Goal: Information Seeking & Learning: Learn about a topic

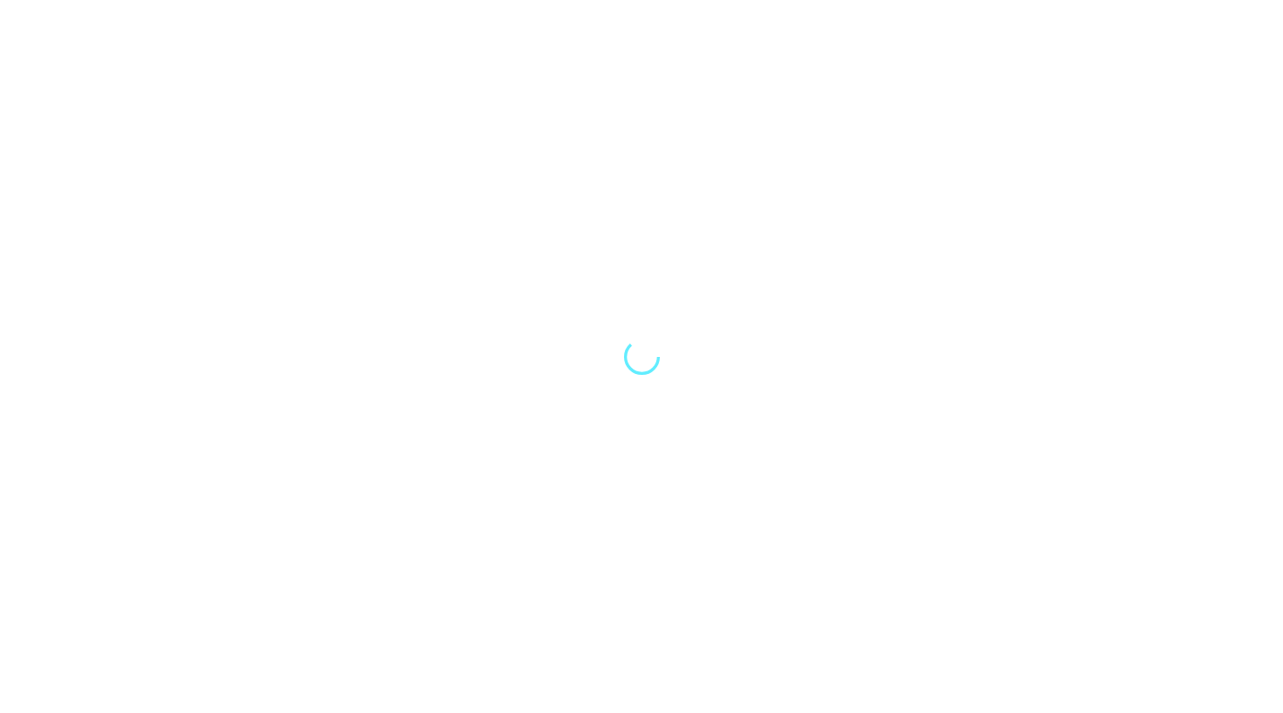
select select "Song"
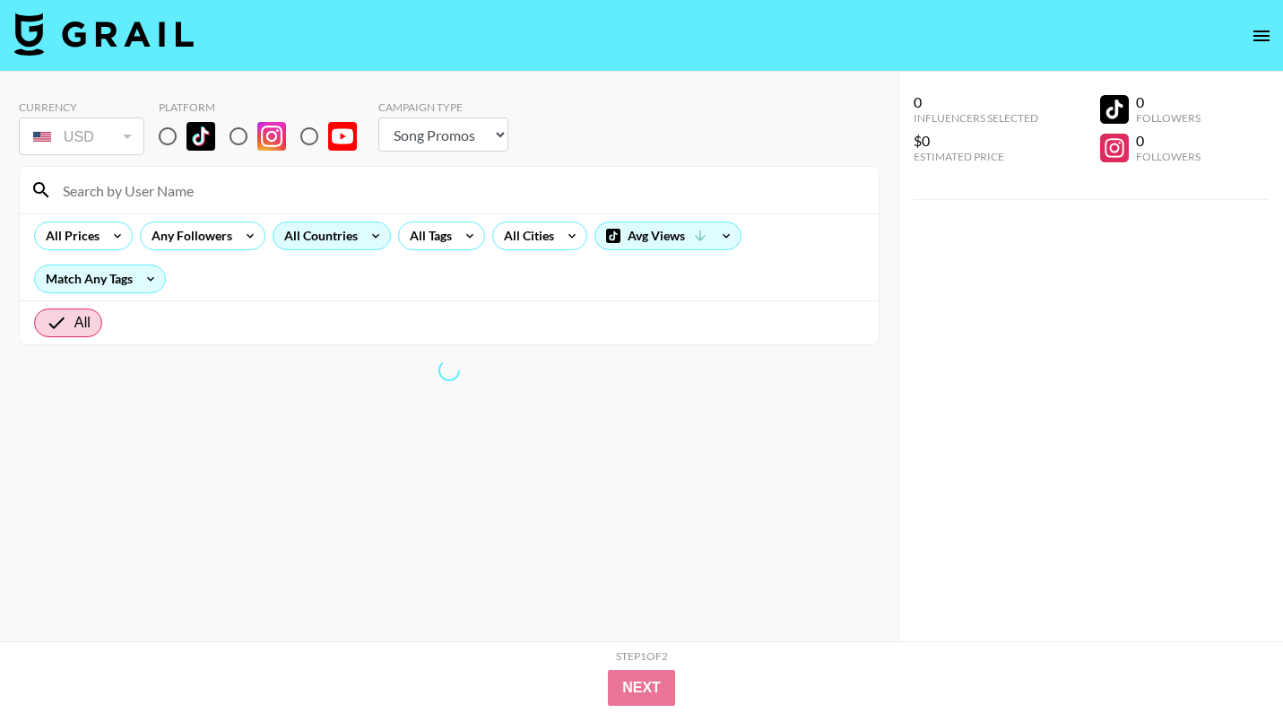
click at [331, 237] on div "All Countries" at bounding box center [317, 235] width 88 height 27
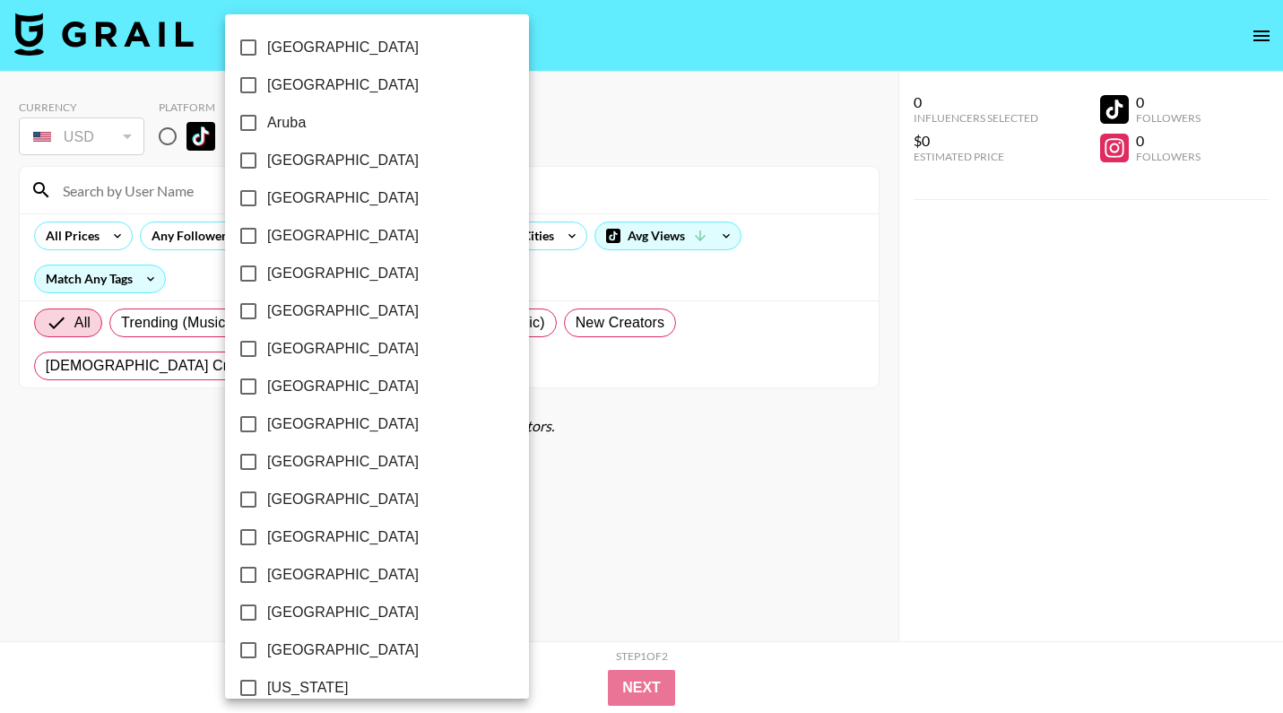
click at [361, 238] on label "[GEOGRAPHIC_DATA]" at bounding box center [365, 236] width 271 height 38
click at [267, 238] on input "[GEOGRAPHIC_DATA]" at bounding box center [249, 236] width 38 height 38
click at [361, 238] on label "[GEOGRAPHIC_DATA]" at bounding box center [362, 236] width 271 height 38
click at [264, 238] on input "[GEOGRAPHIC_DATA]" at bounding box center [246, 236] width 38 height 38
checkbox input "false"
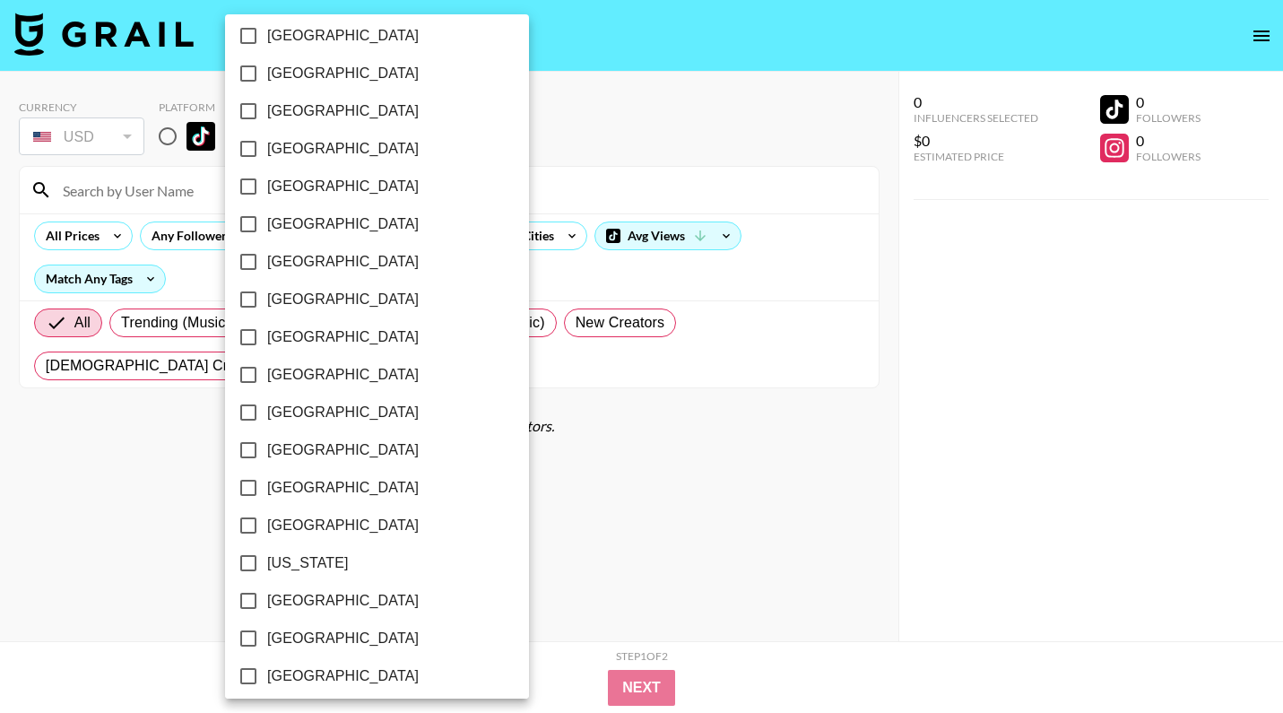
scroll to position [134, 0]
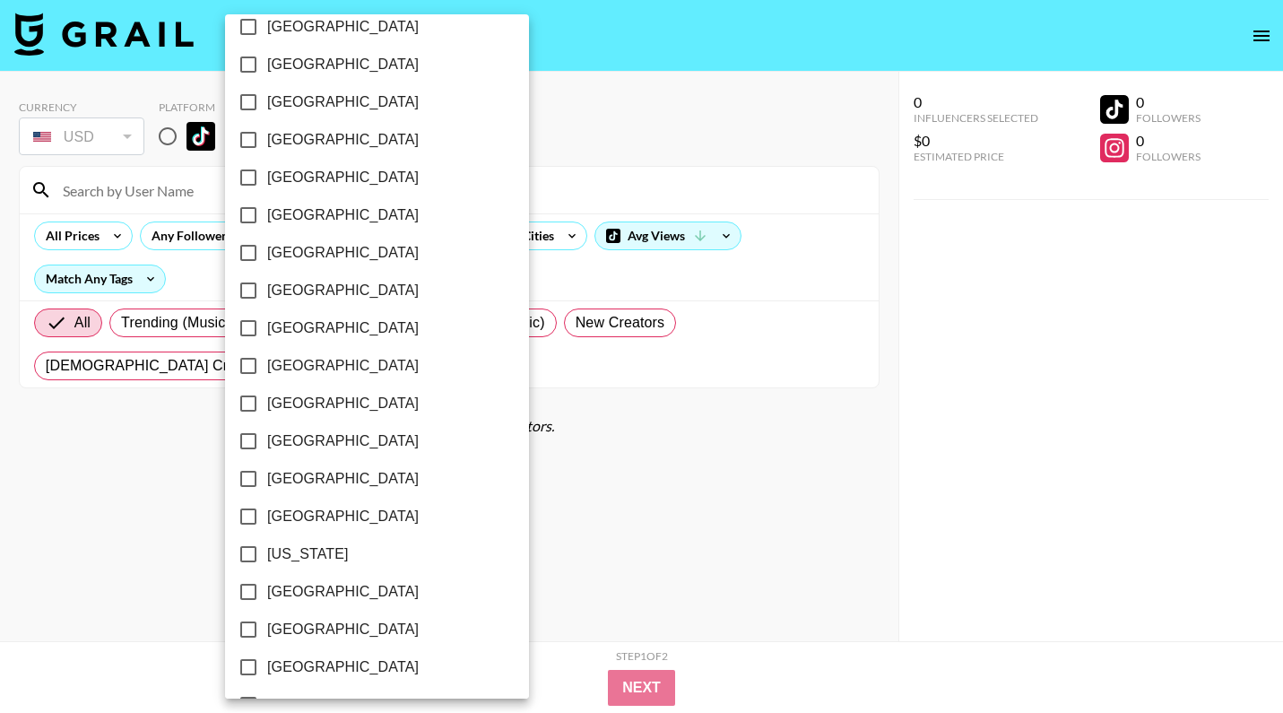
click at [278, 516] on span "[GEOGRAPHIC_DATA]" at bounding box center [343, 517] width 152 height 22
click at [267, 516] on input "[GEOGRAPHIC_DATA]" at bounding box center [249, 517] width 38 height 38
checkbox input "true"
click at [251, 585] on input "[GEOGRAPHIC_DATA]" at bounding box center [246, 592] width 38 height 38
checkbox input "true"
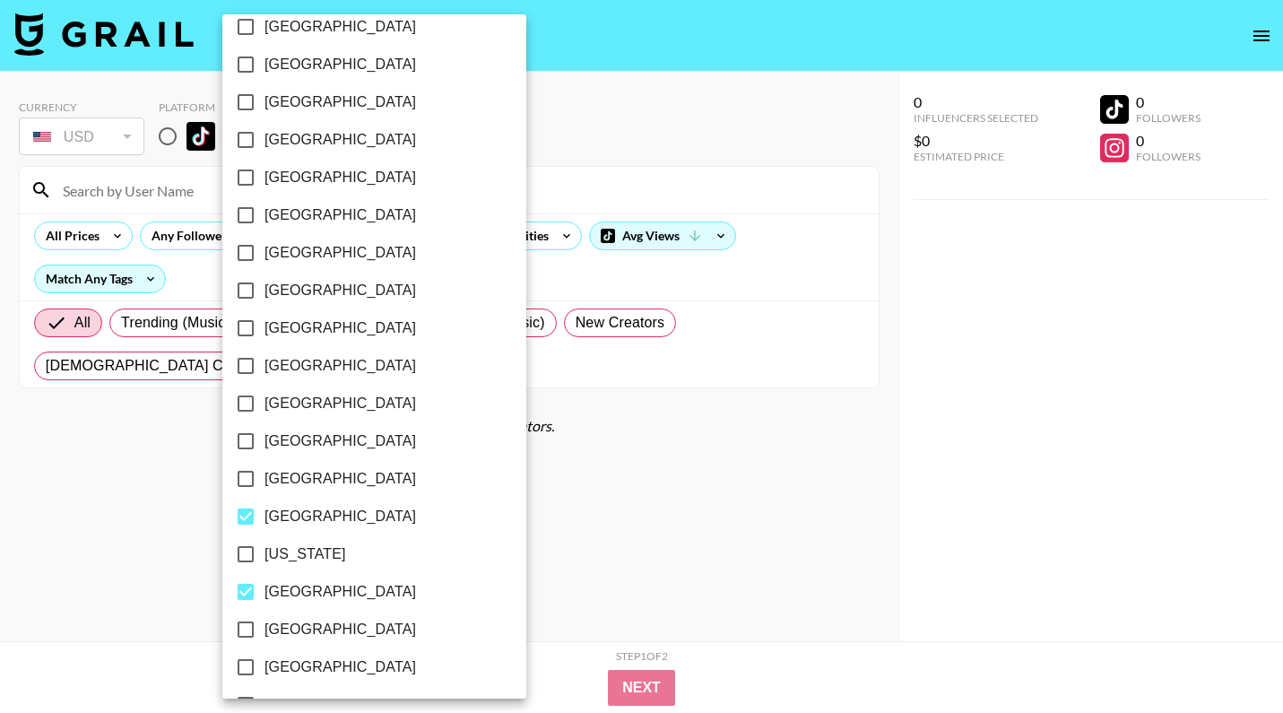
click at [614, 459] on div at bounding box center [641, 356] width 1283 height 713
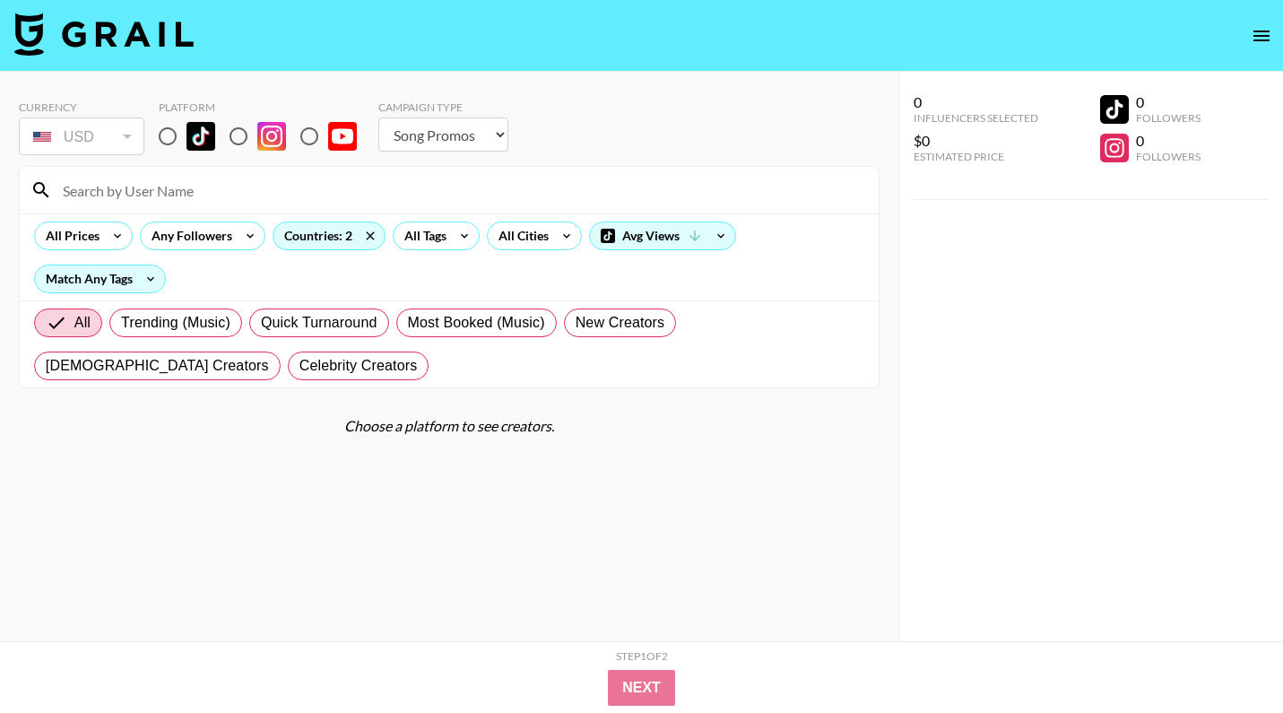
scroll to position [72, 0]
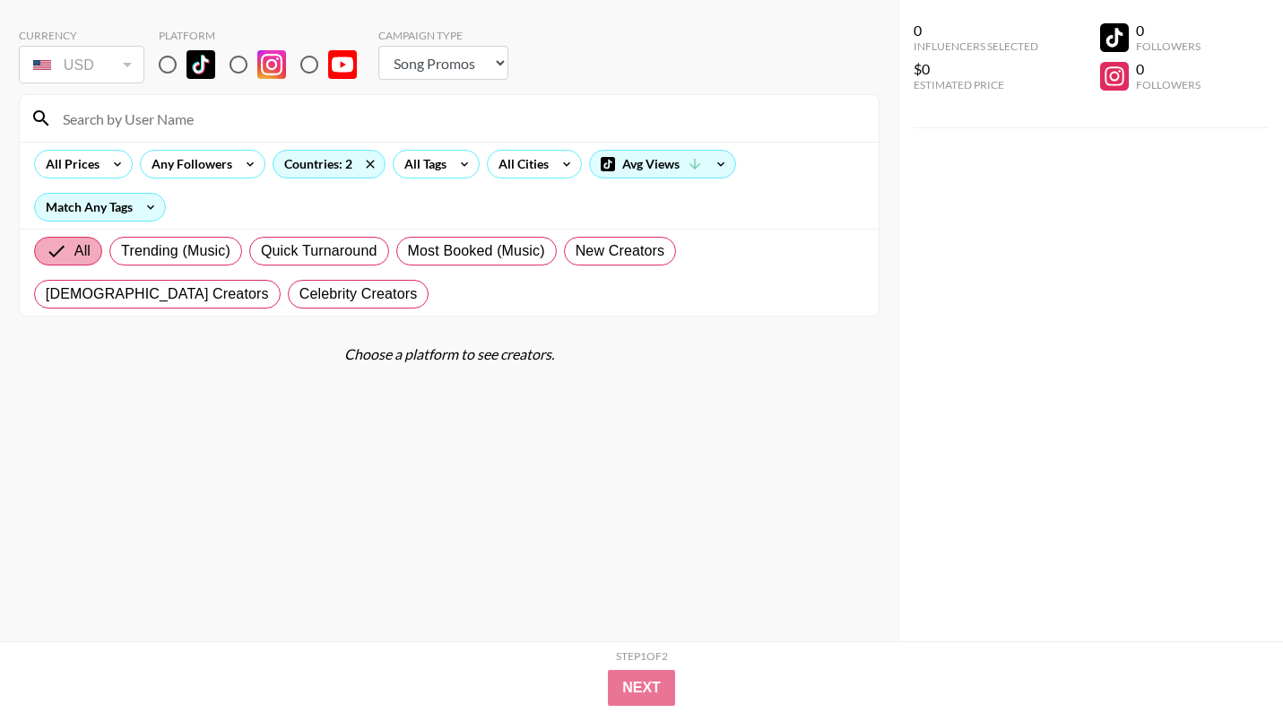
click at [75, 243] on span "All" at bounding box center [82, 251] width 16 height 22
click at [74, 243] on input "All" at bounding box center [60, 251] width 29 height 22
click at [172, 65] on input "radio" at bounding box center [168, 65] width 38 height 38
radio input "true"
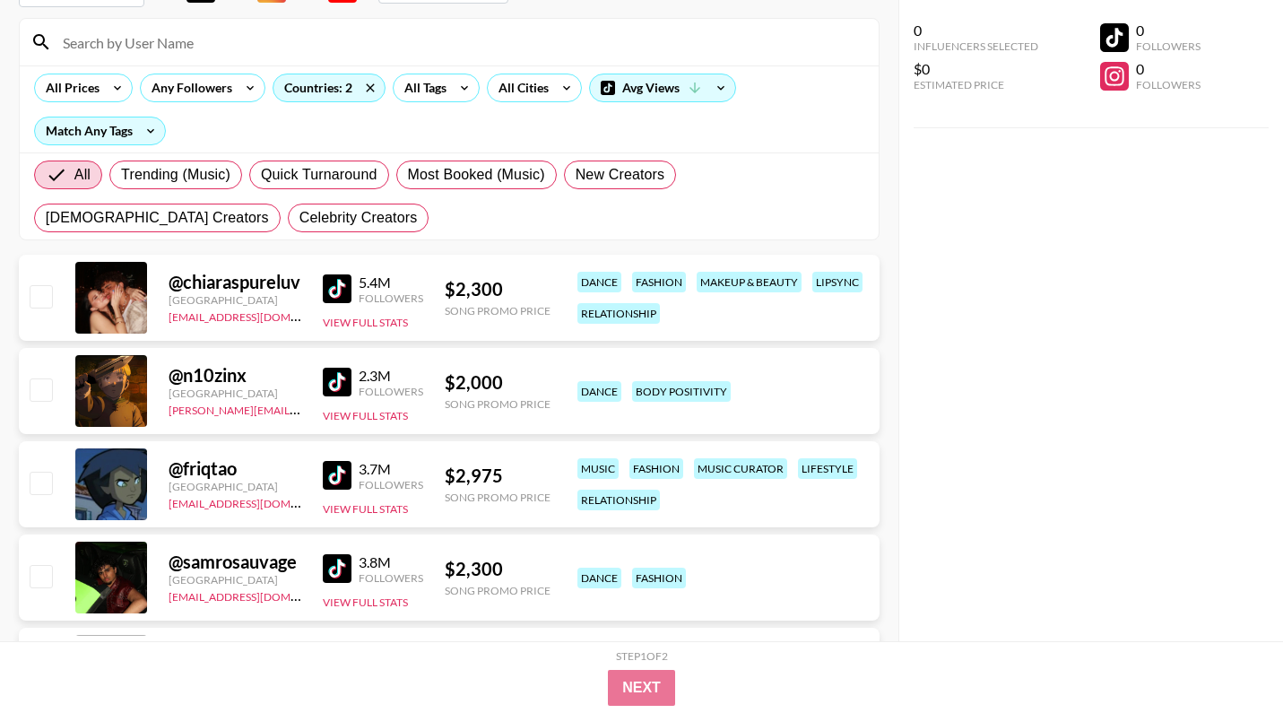
scroll to position [146, 0]
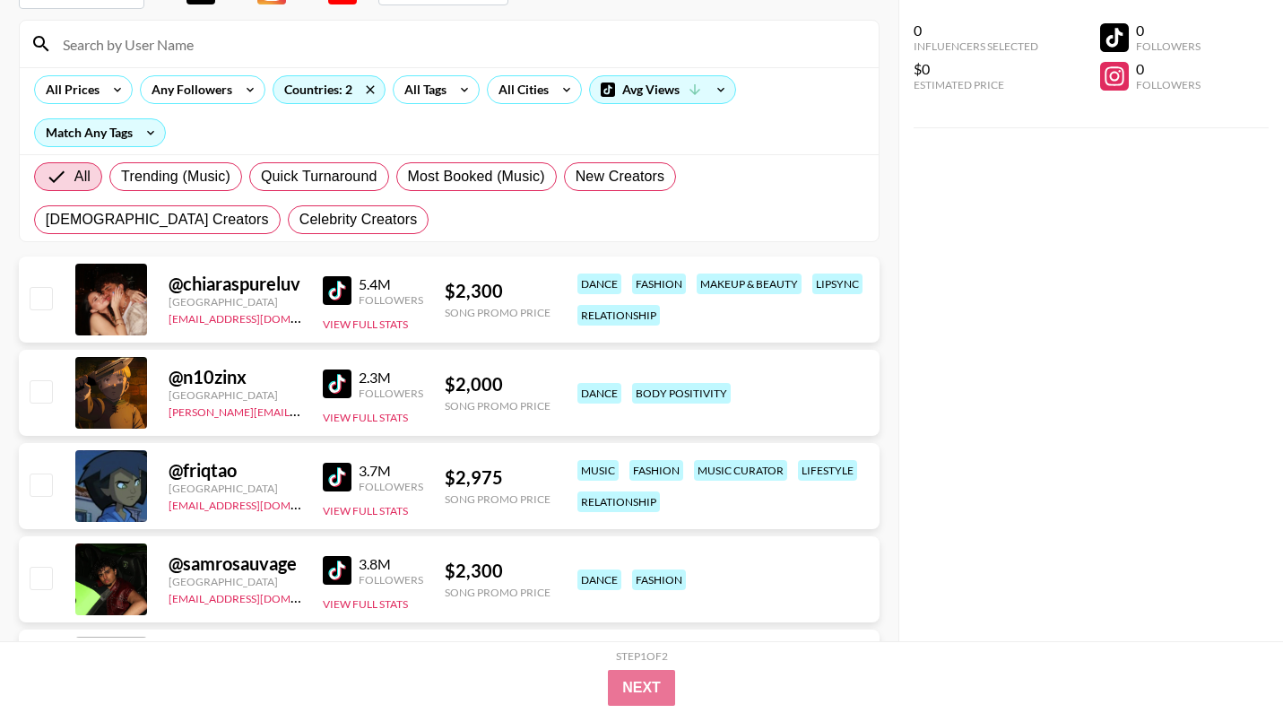
click at [341, 291] on img at bounding box center [337, 290] width 29 height 29
click at [108, 404] on div at bounding box center [111, 393] width 72 height 72
click at [219, 377] on div "@ n10zinx" at bounding box center [235, 377] width 133 height 22
click at [131, 391] on div at bounding box center [111, 393] width 72 height 72
click at [332, 371] on img at bounding box center [337, 383] width 29 height 29
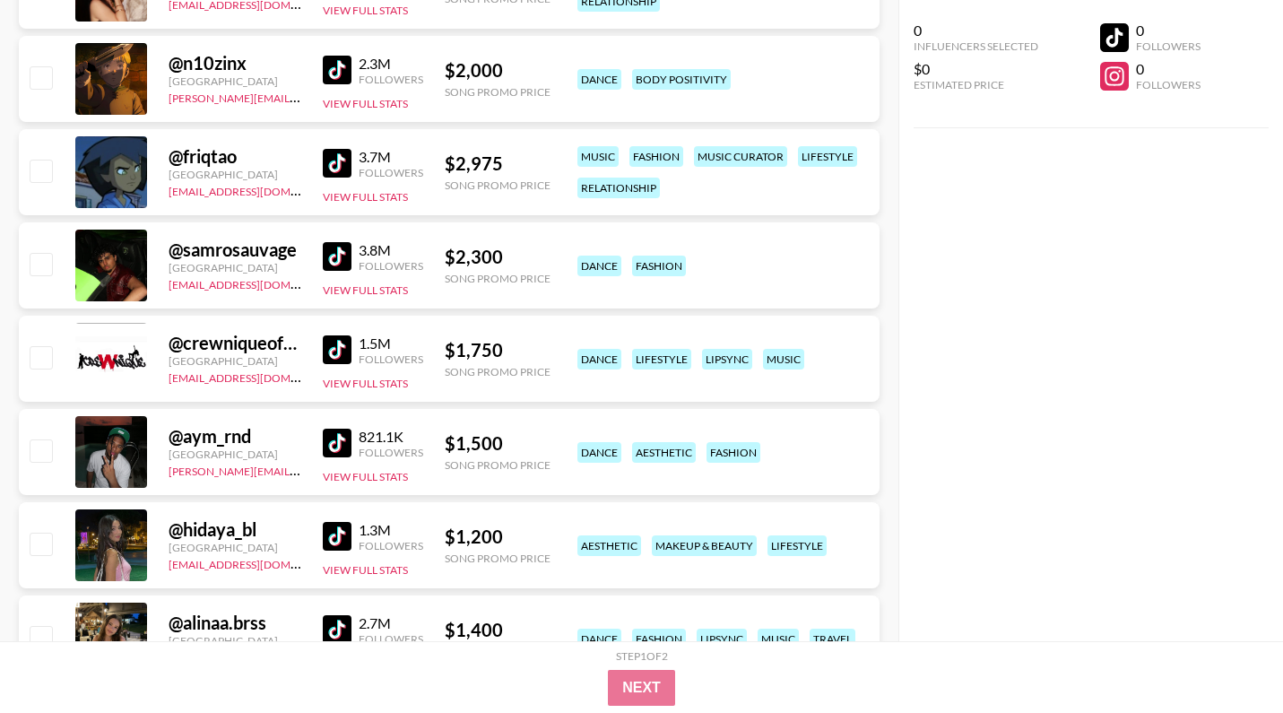
scroll to position [474, 0]
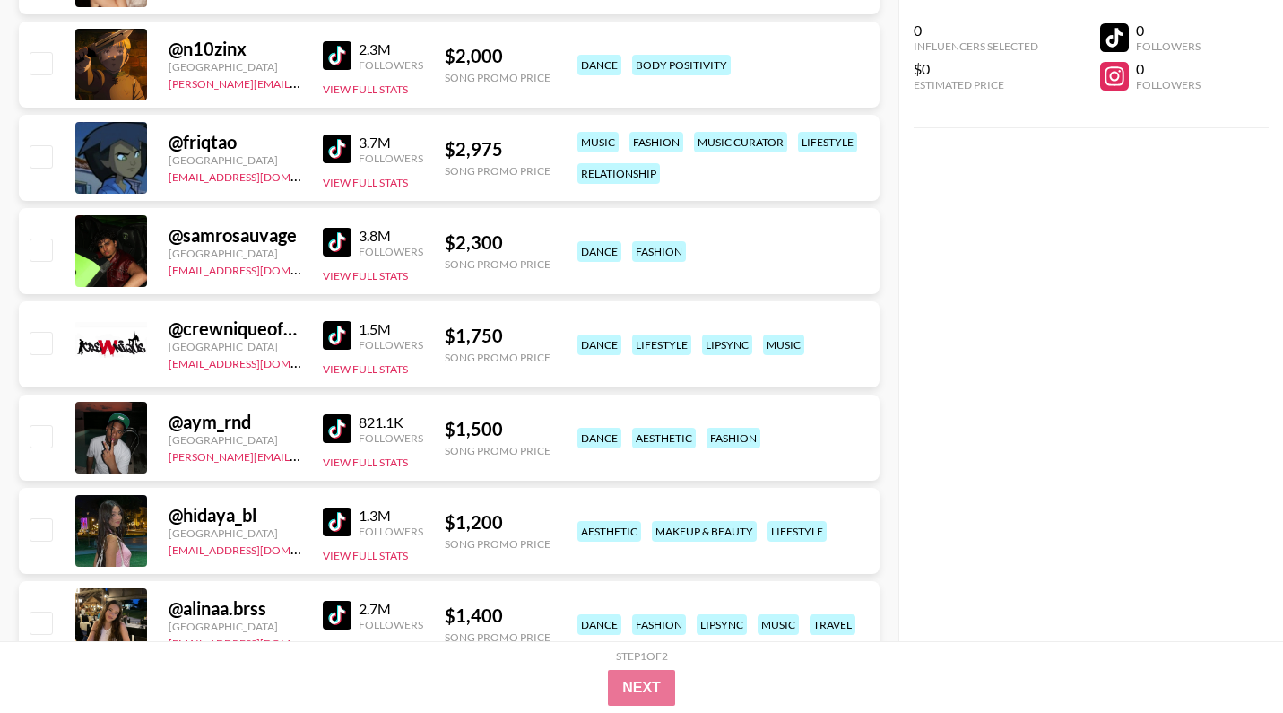
click at [340, 243] on img at bounding box center [337, 242] width 29 height 29
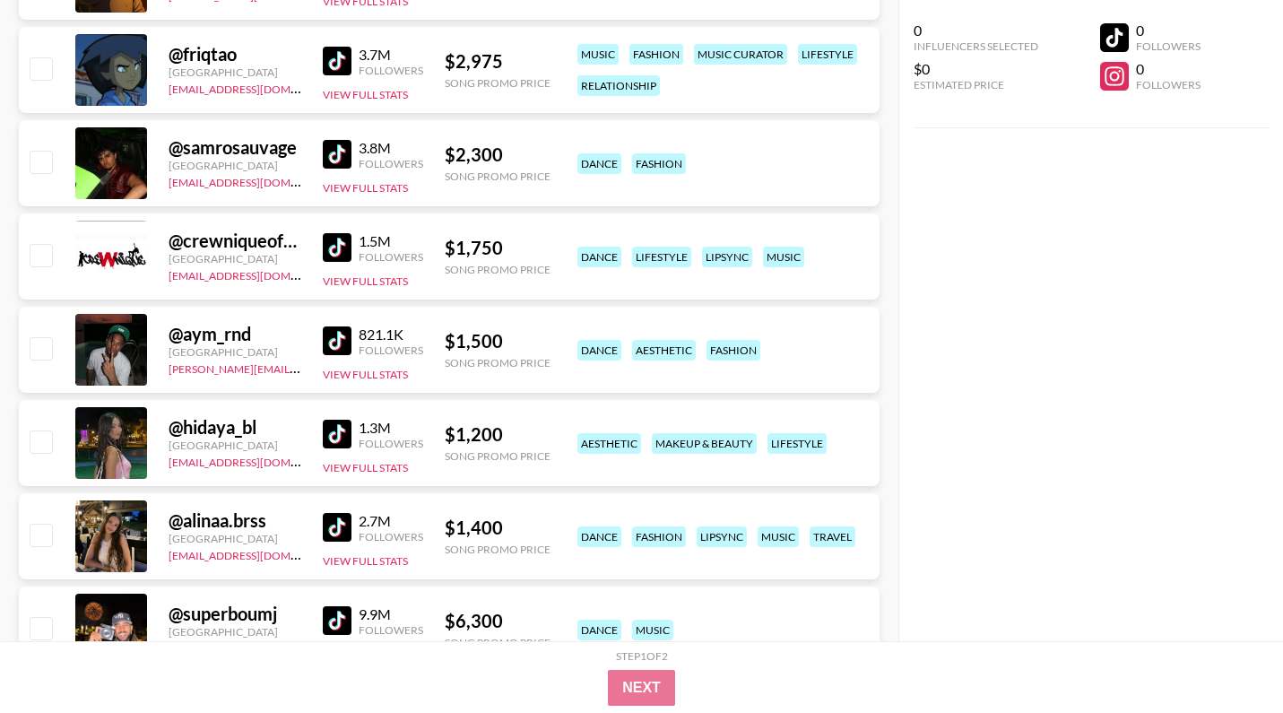
scroll to position [572, 0]
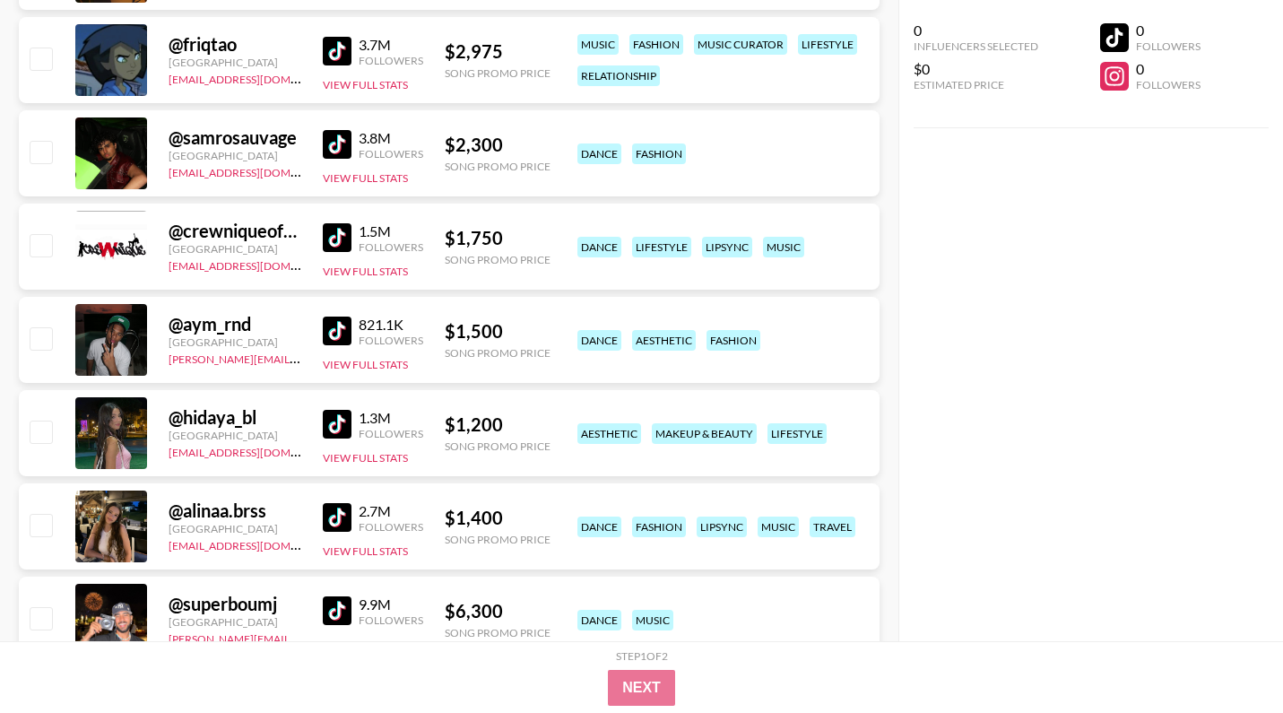
click at [334, 426] on img at bounding box center [337, 424] width 29 height 29
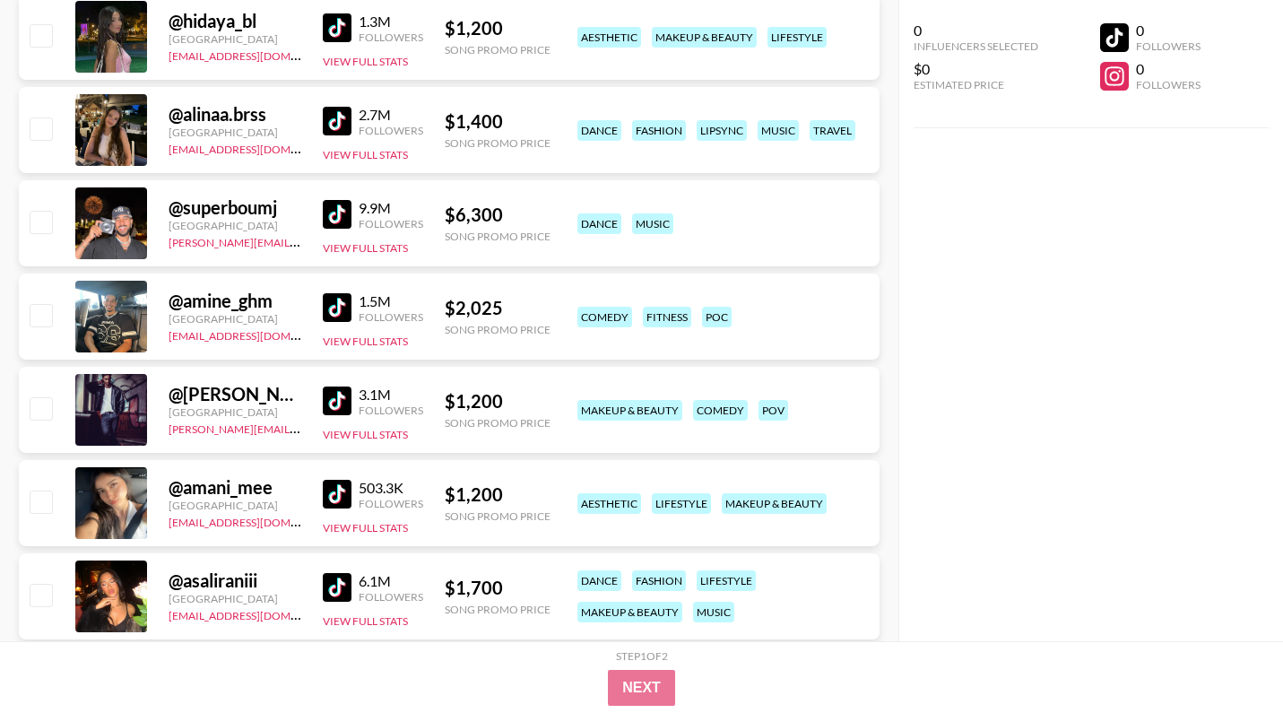
scroll to position [970, 0]
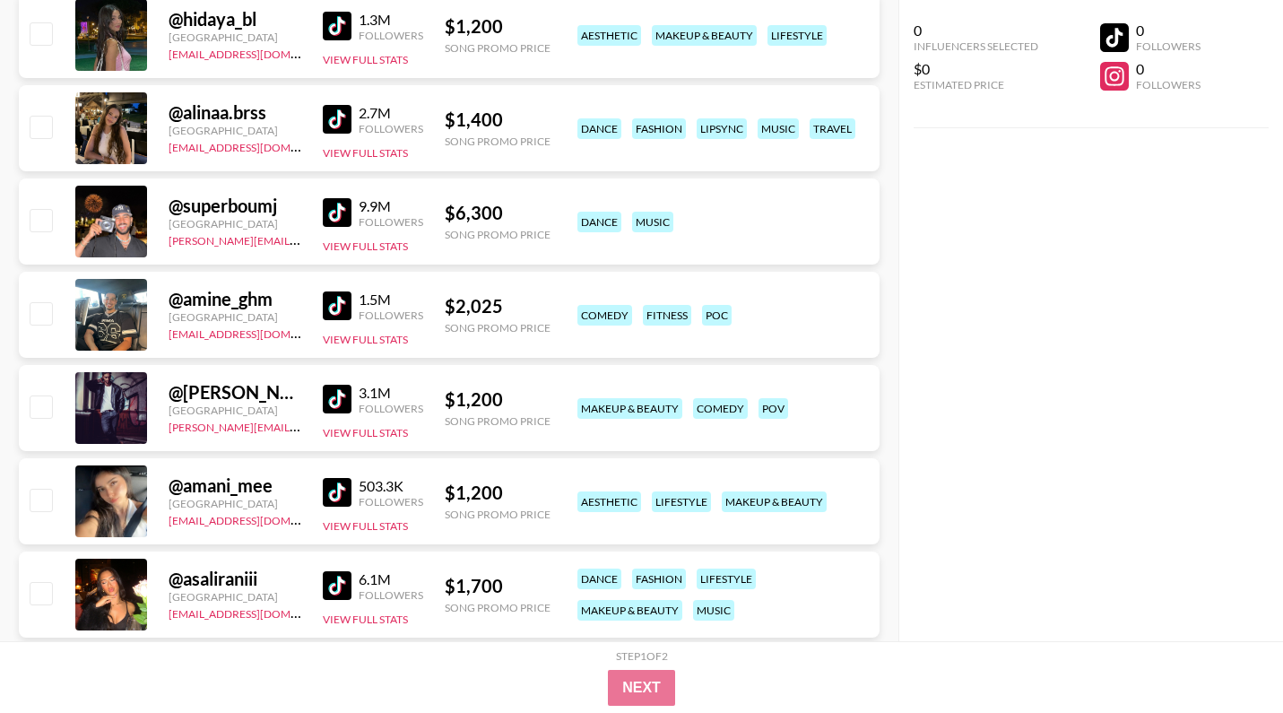
click at [337, 109] on img at bounding box center [337, 119] width 29 height 29
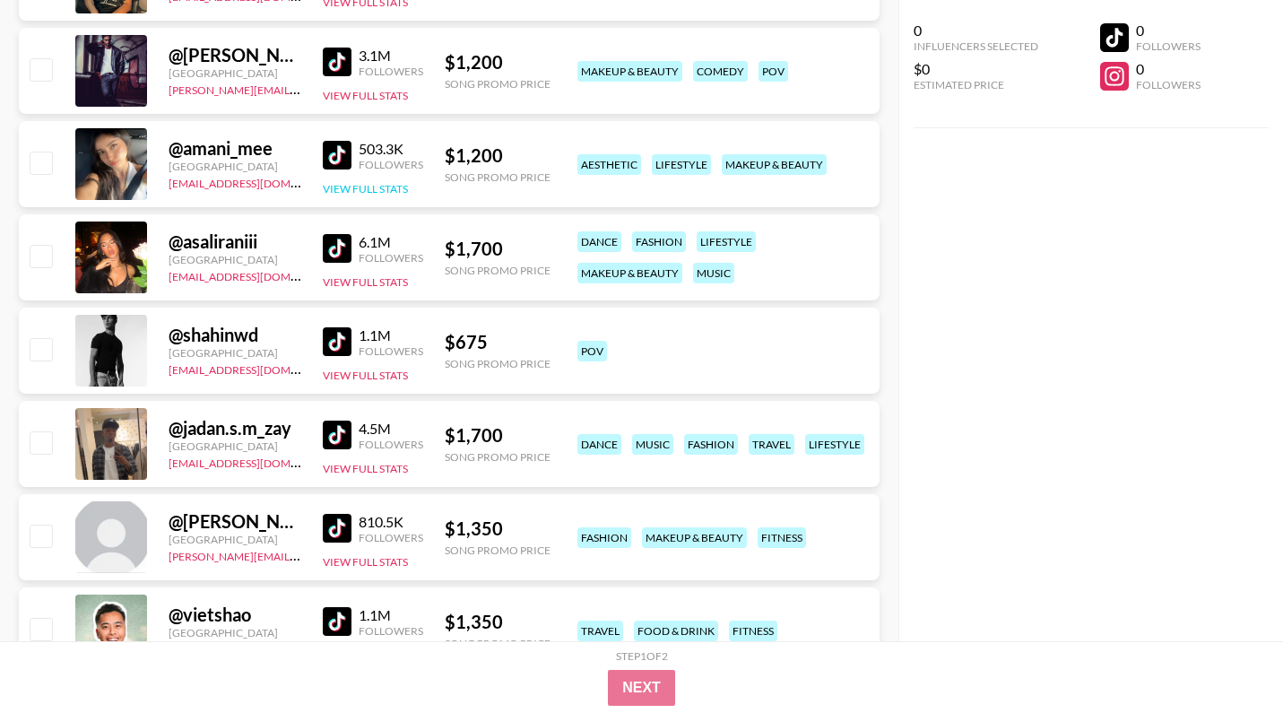
scroll to position [1312, 0]
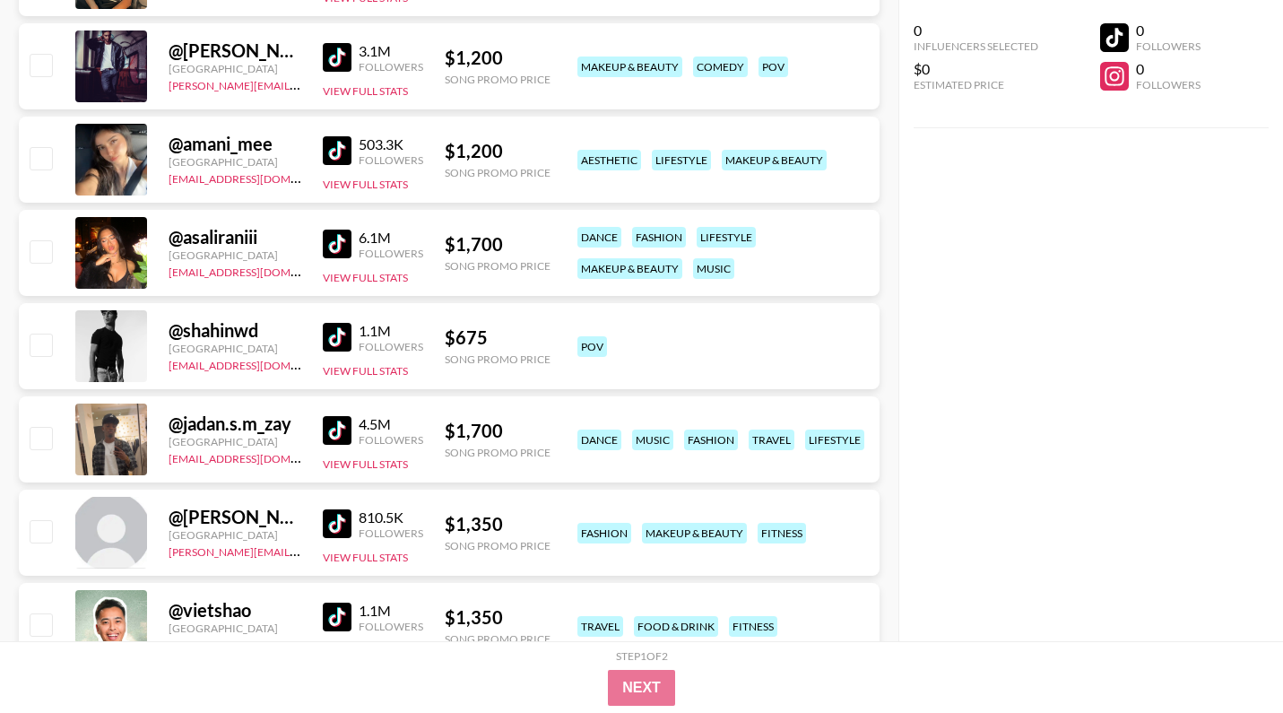
click at [343, 149] on img at bounding box center [337, 150] width 29 height 29
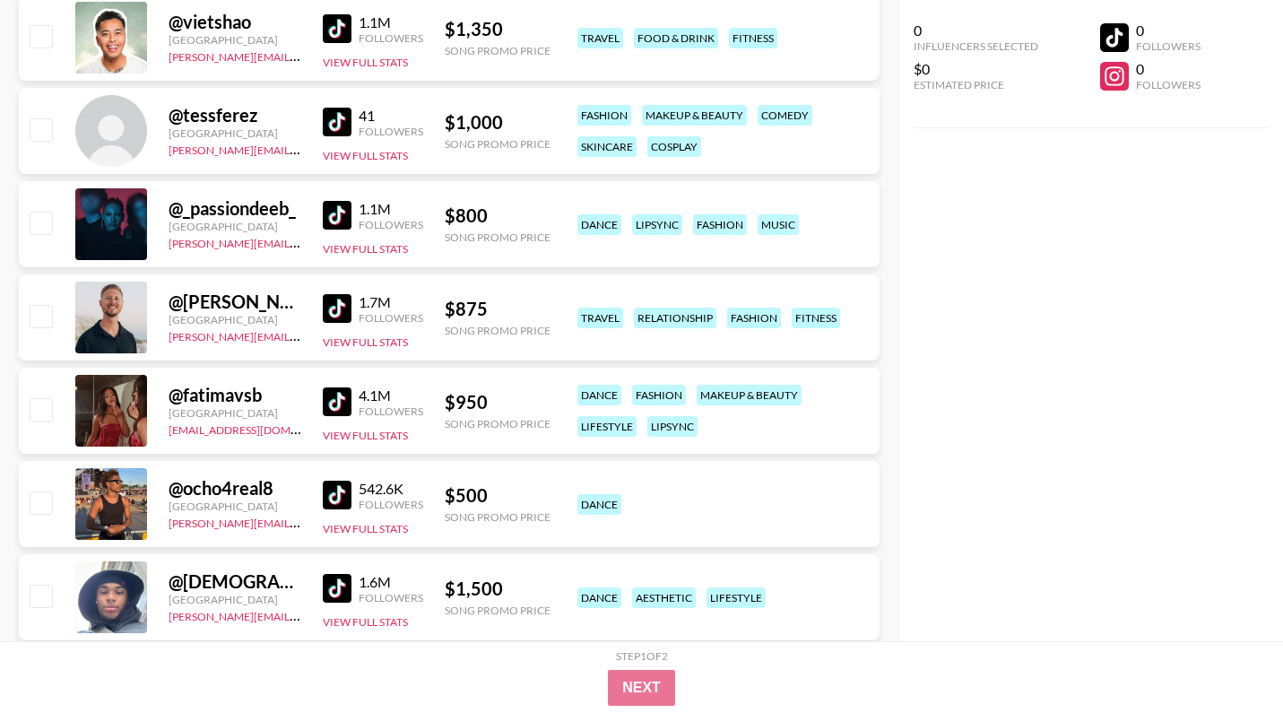
scroll to position [1911, 0]
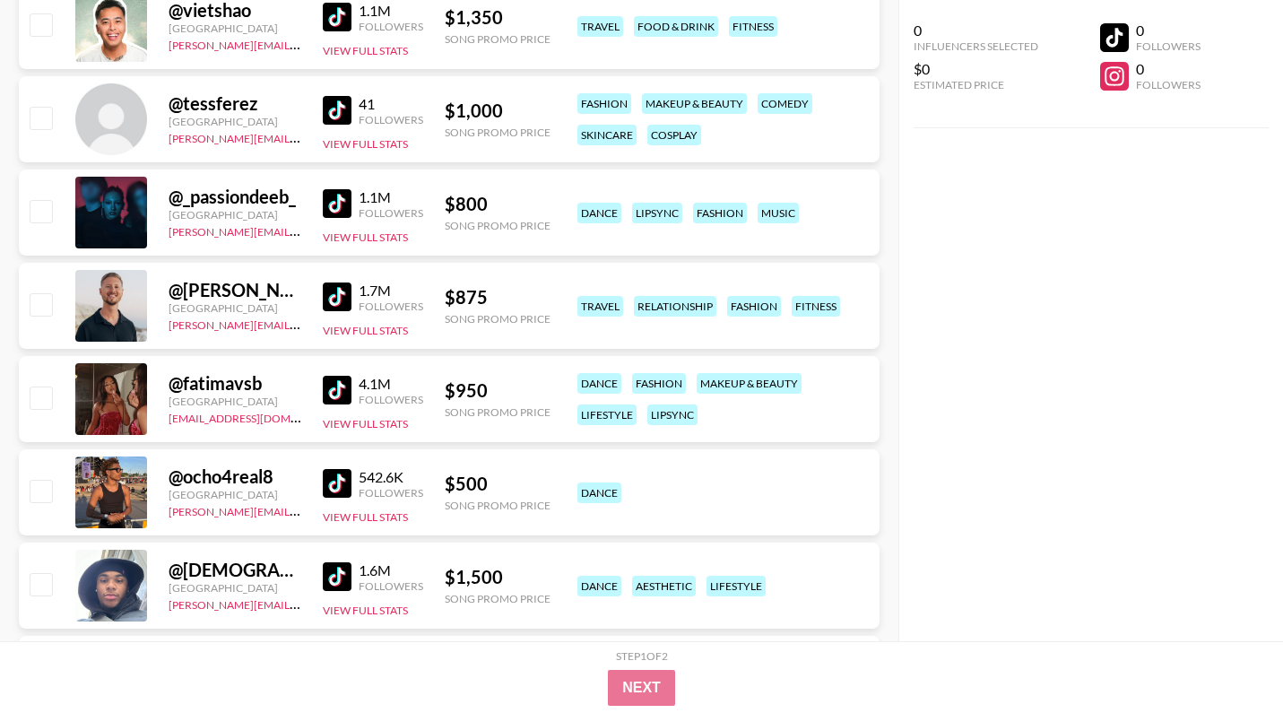
click at [335, 207] on img at bounding box center [337, 203] width 29 height 29
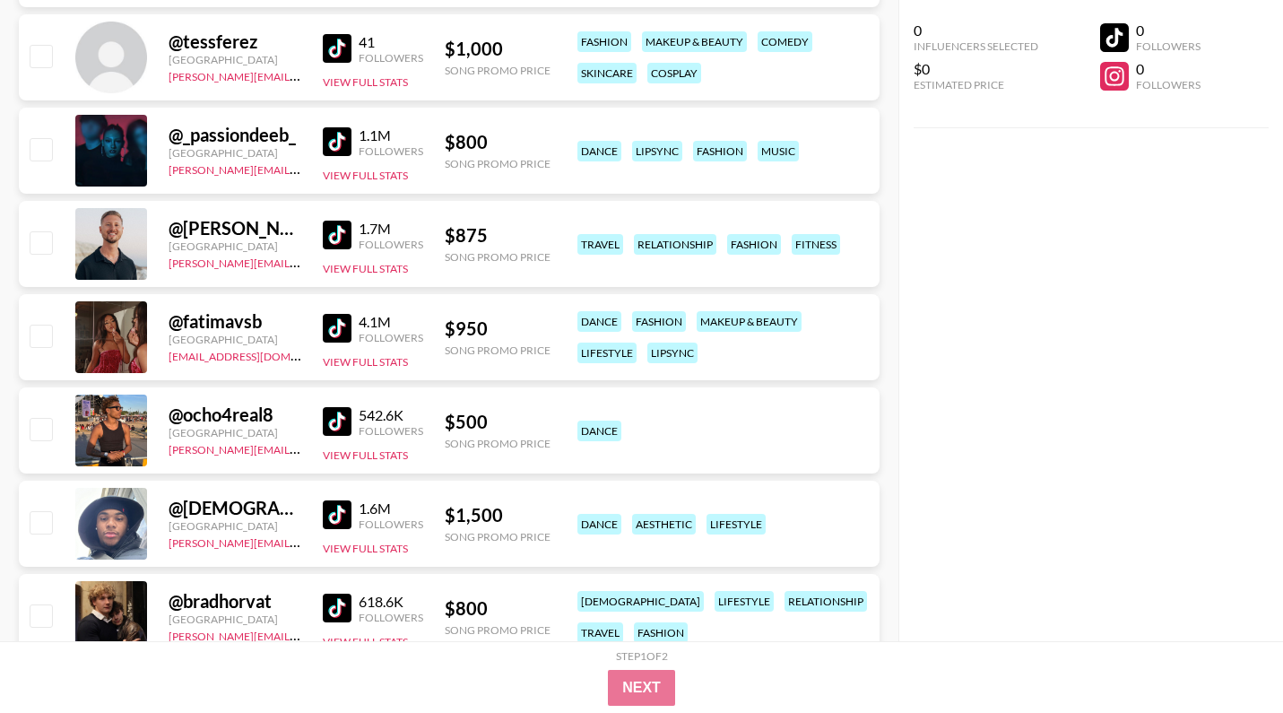
scroll to position [1977, 0]
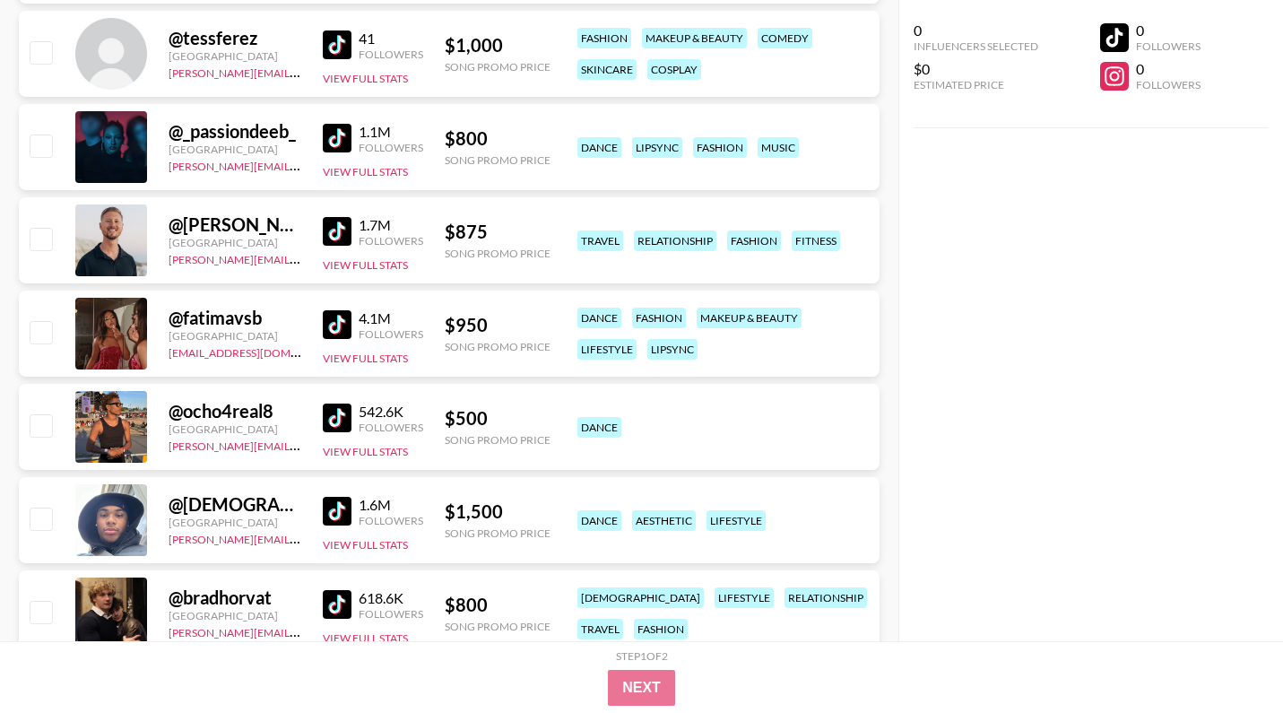
click at [349, 325] on img at bounding box center [337, 324] width 29 height 29
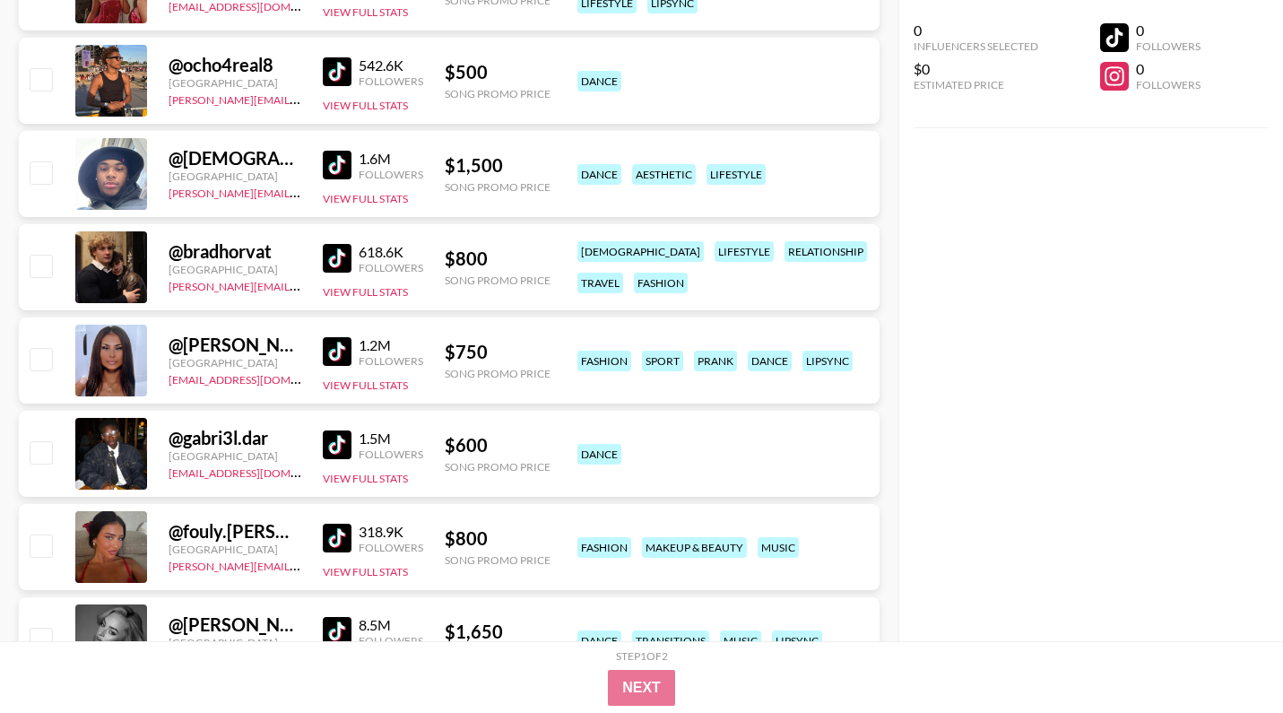
scroll to position [2326, 0]
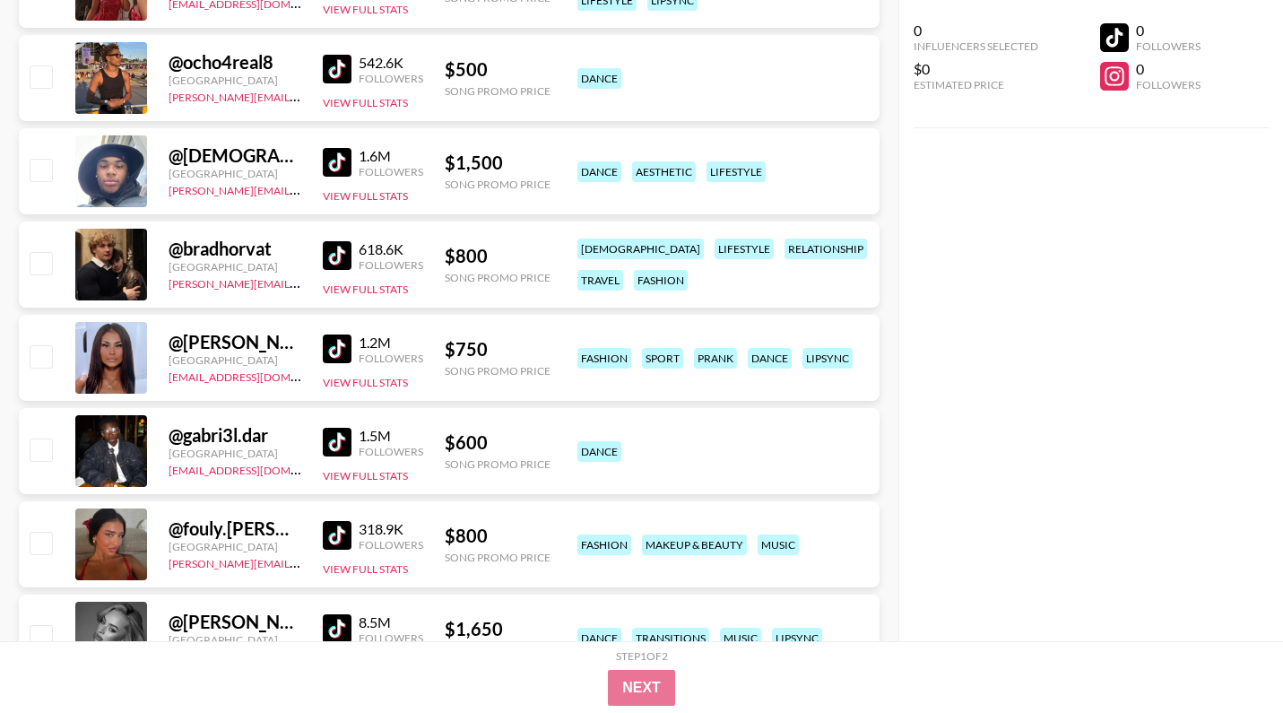
click at [340, 259] on img at bounding box center [337, 255] width 29 height 29
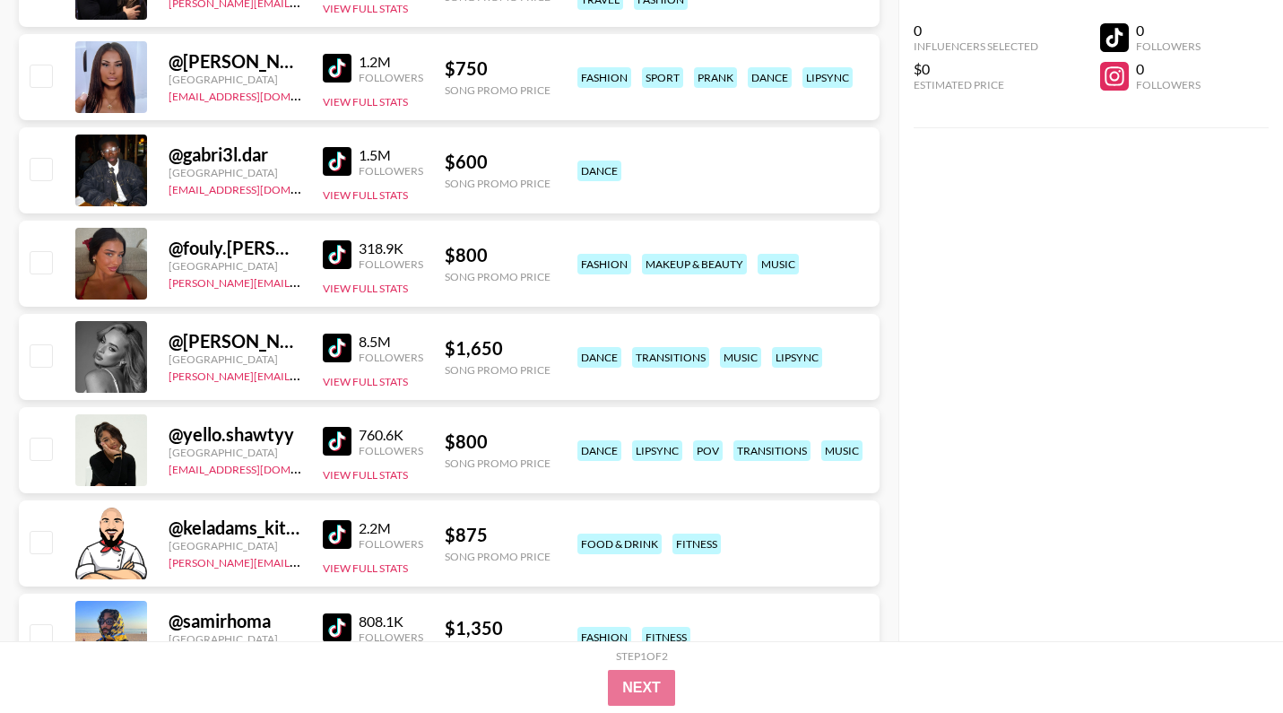
scroll to position [2622, 0]
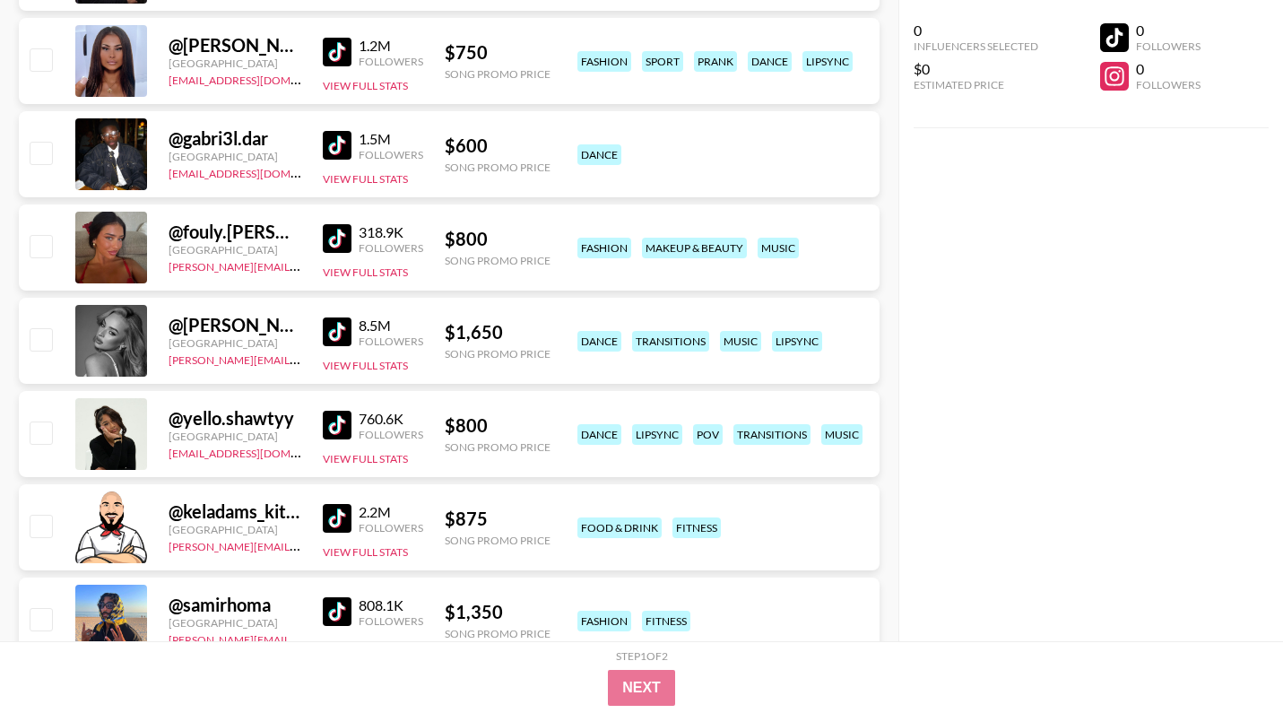
click at [344, 238] on img at bounding box center [337, 238] width 29 height 29
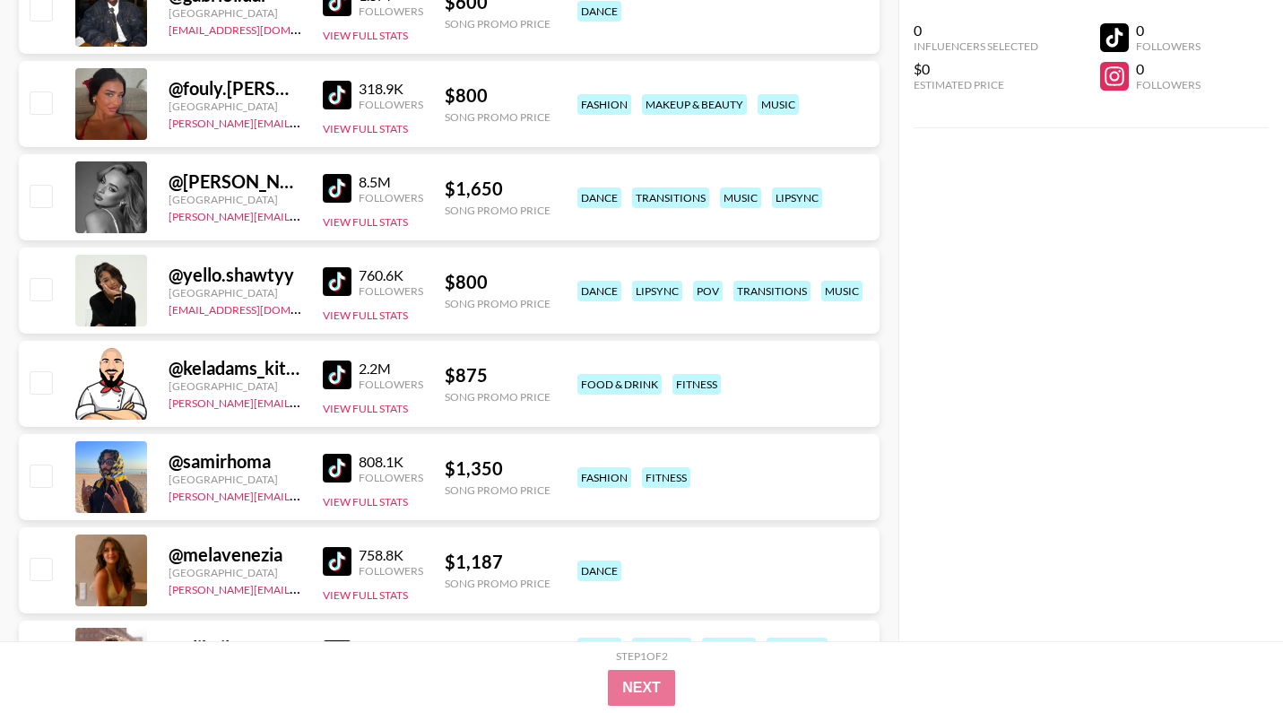
scroll to position [2841, 0]
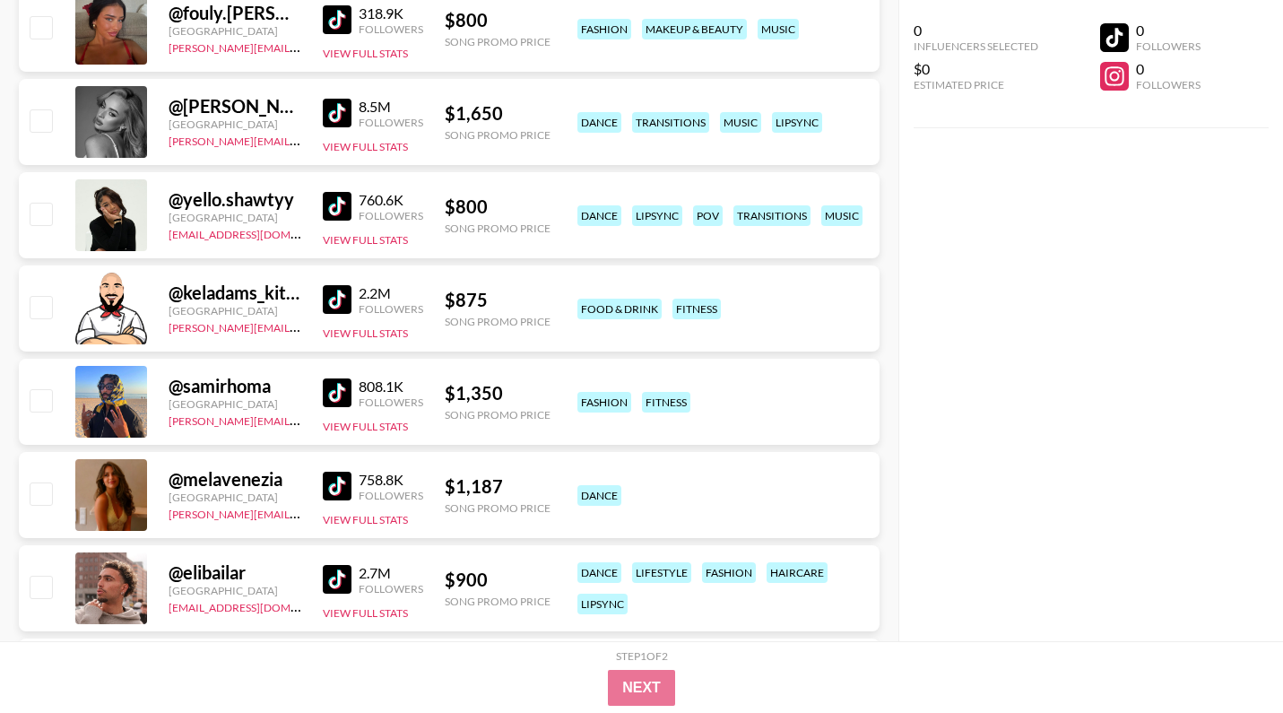
click at [461, 202] on div "$ 800" at bounding box center [498, 206] width 106 height 22
click at [363, 202] on div "760.6K" at bounding box center [391, 200] width 65 height 18
click at [331, 202] on img at bounding box center [337, 206] width 29 height 29
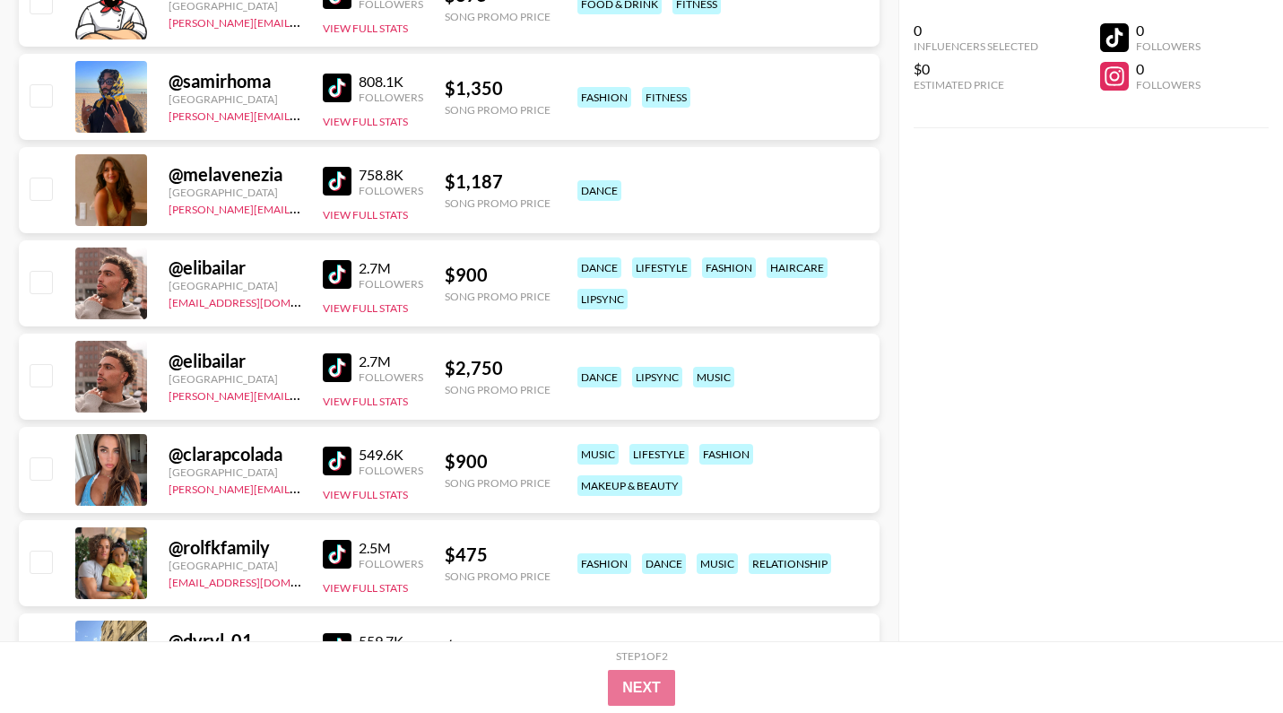
scroll to position [3144, 0]
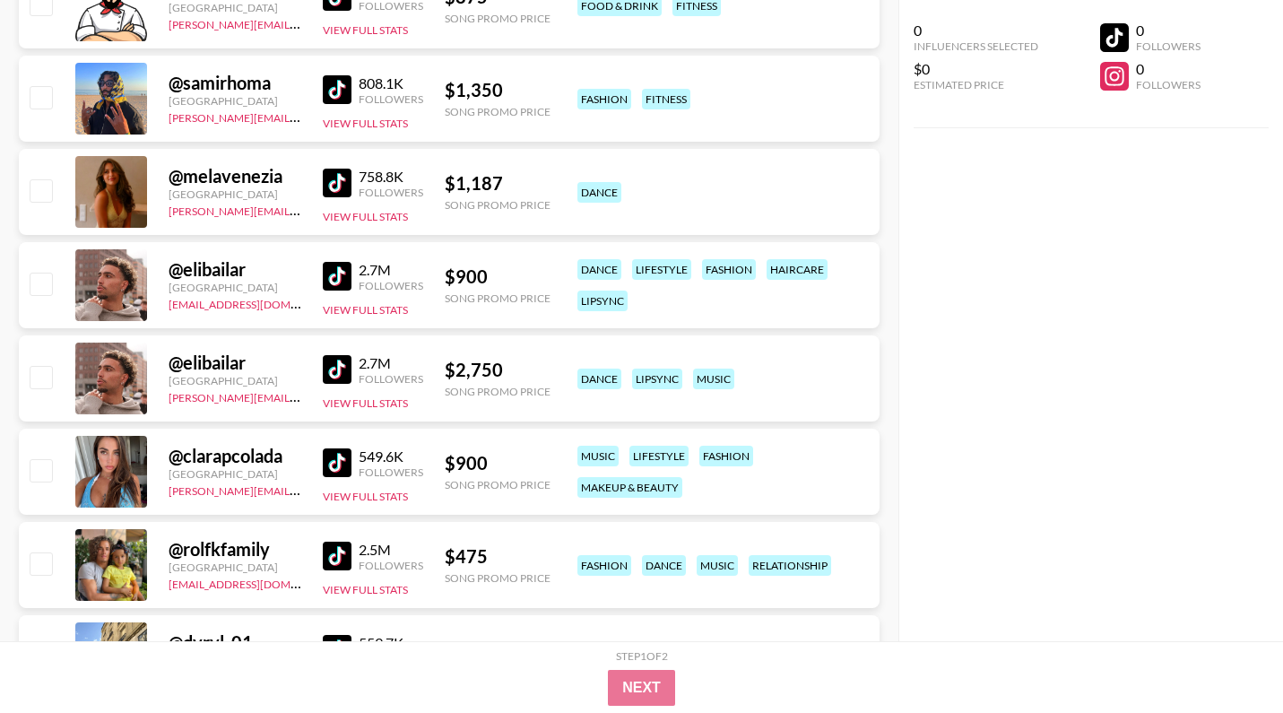
click at [347, 464] on img at bounding box center [337, 462] width 29 height 29
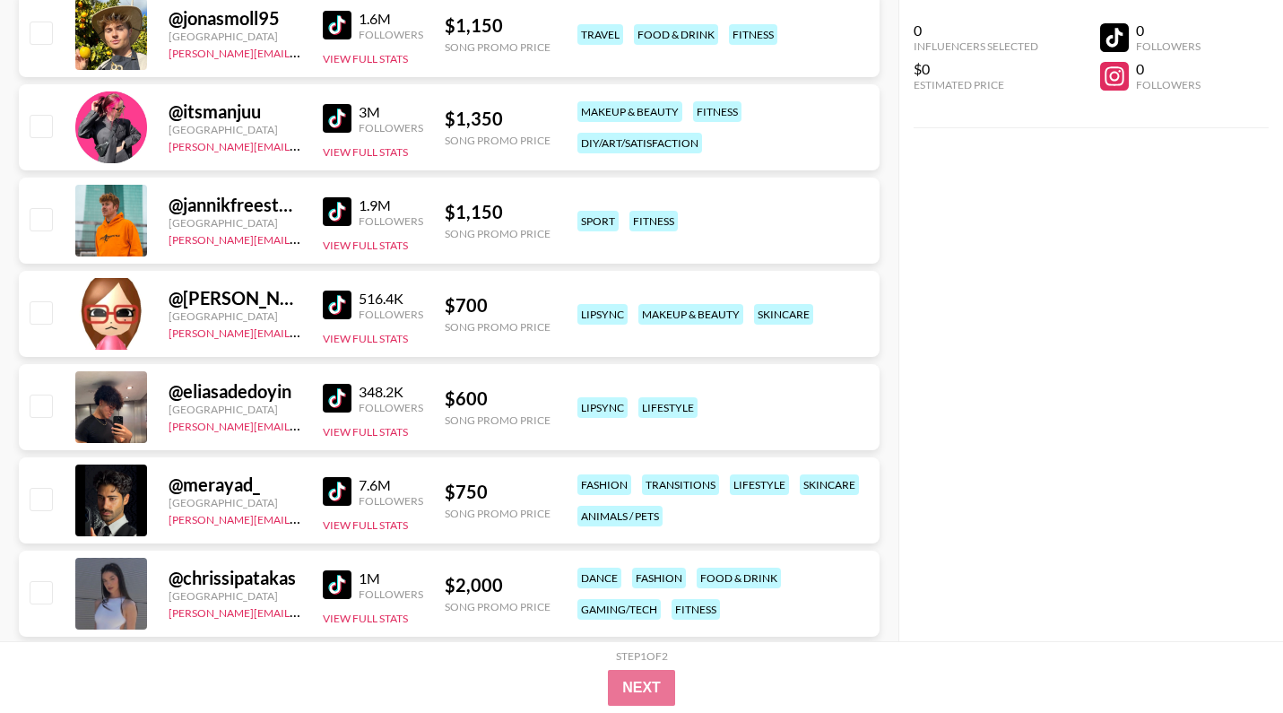
scroll to position [4247, 0]
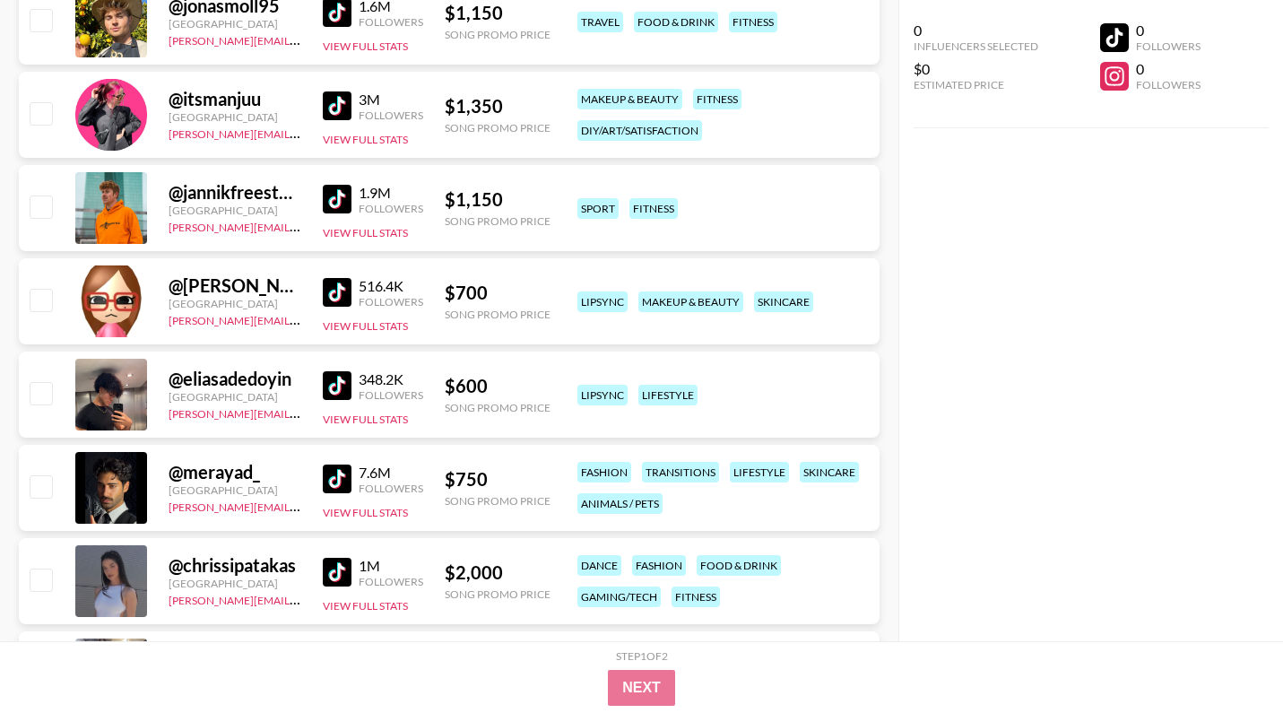
click at [345, 292] on img at bounding box center [337, 292] width 29 height 29
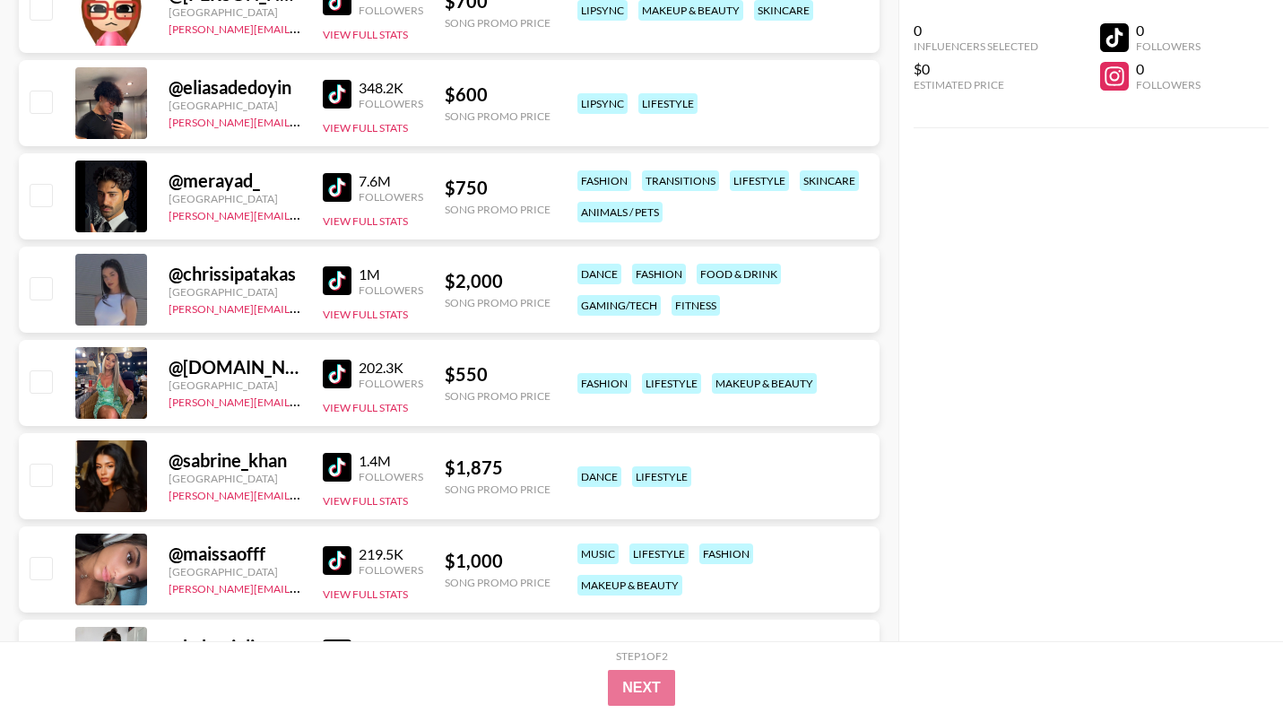
scroll to position [4546, 0]
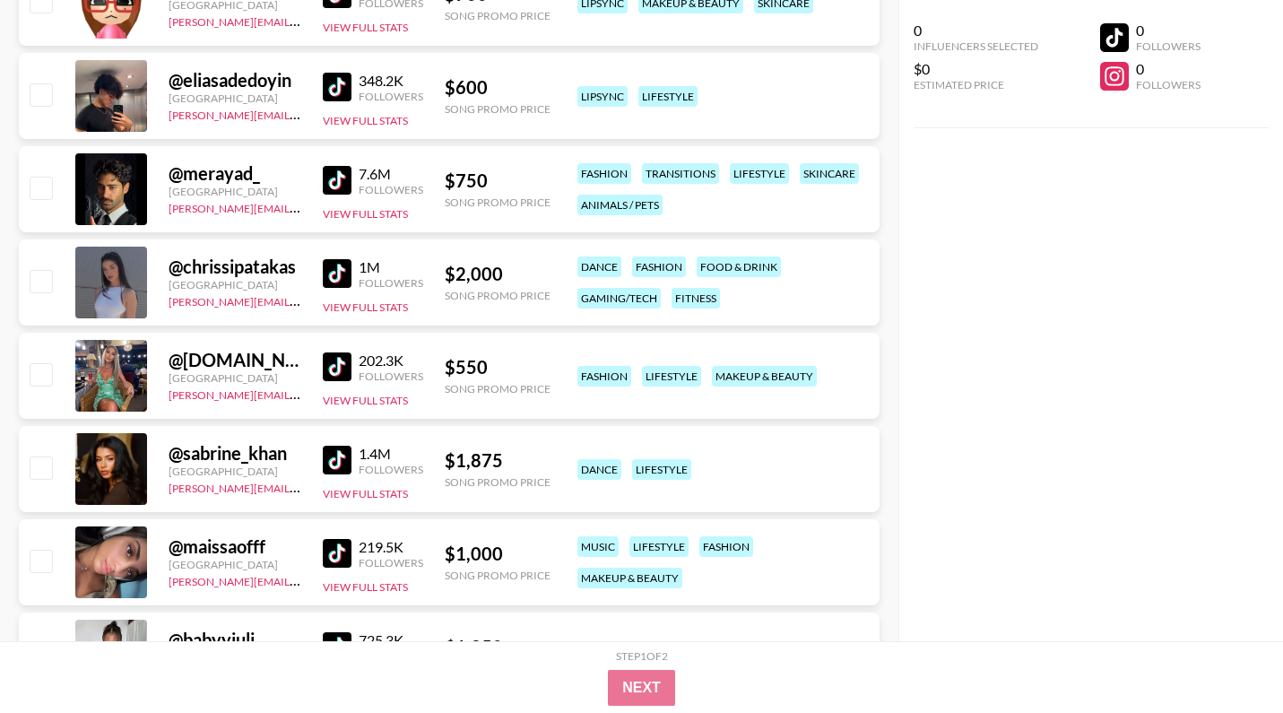
click at [340, 276] on img at bounding box center [337, 273] width 29 height 29
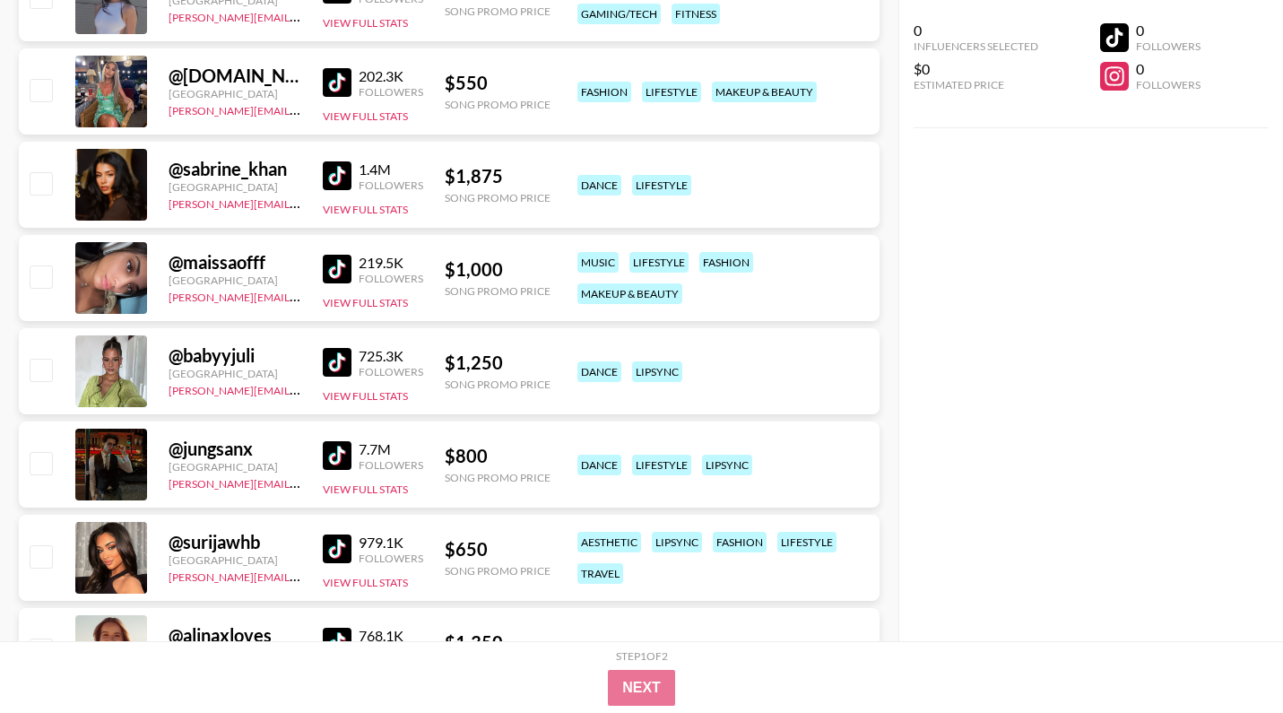
scroll to position [4834, 0]
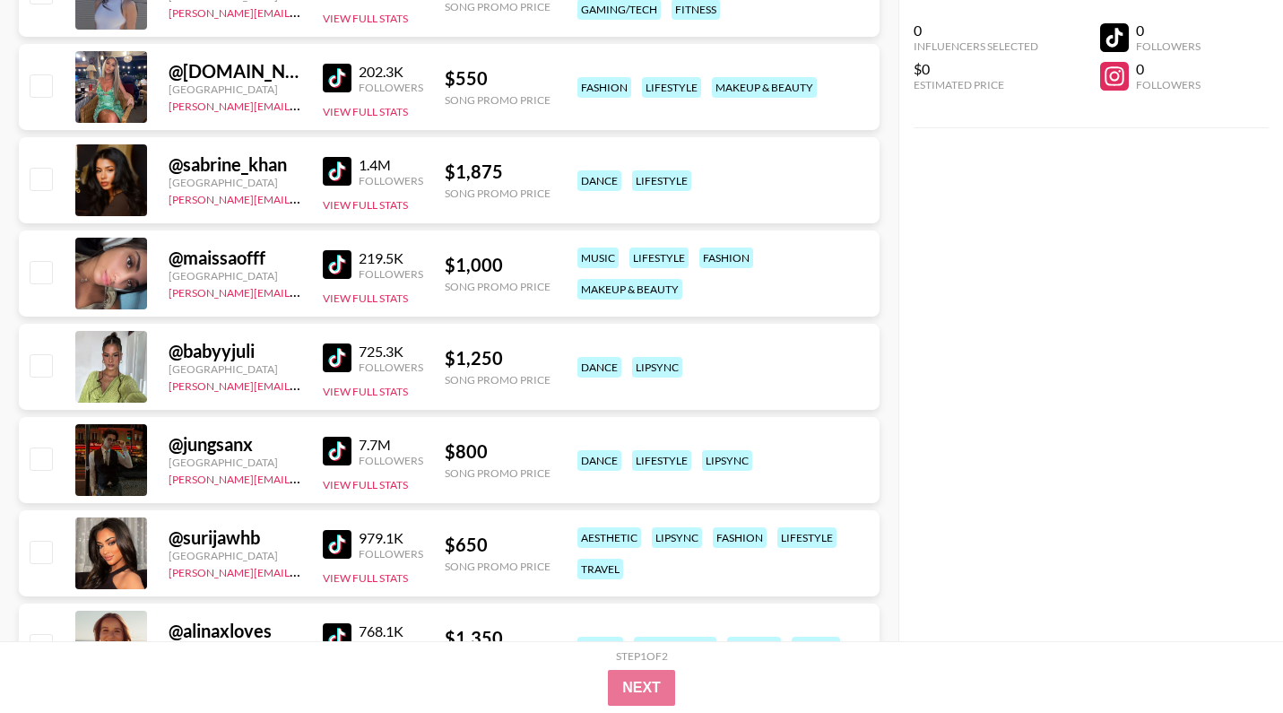
click at [347, 259] on img at bounding box center [337, 264] width 29 height 29
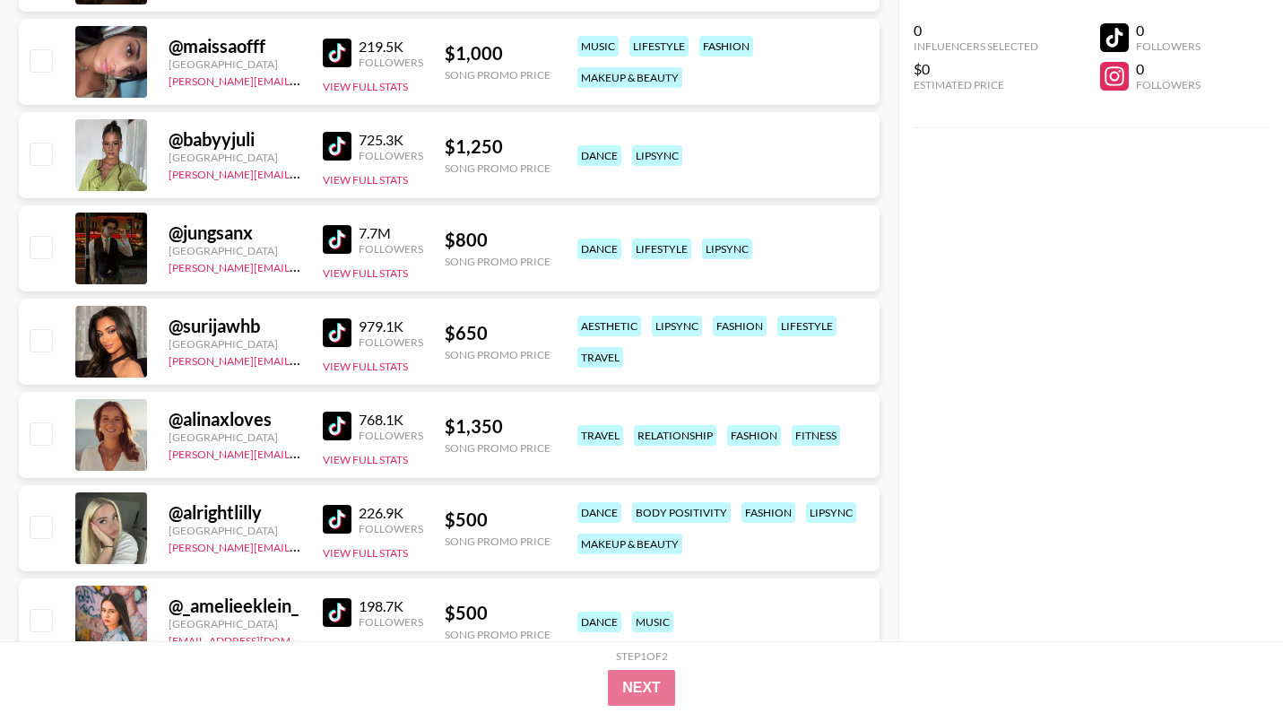
scroll to position [5049, 0]
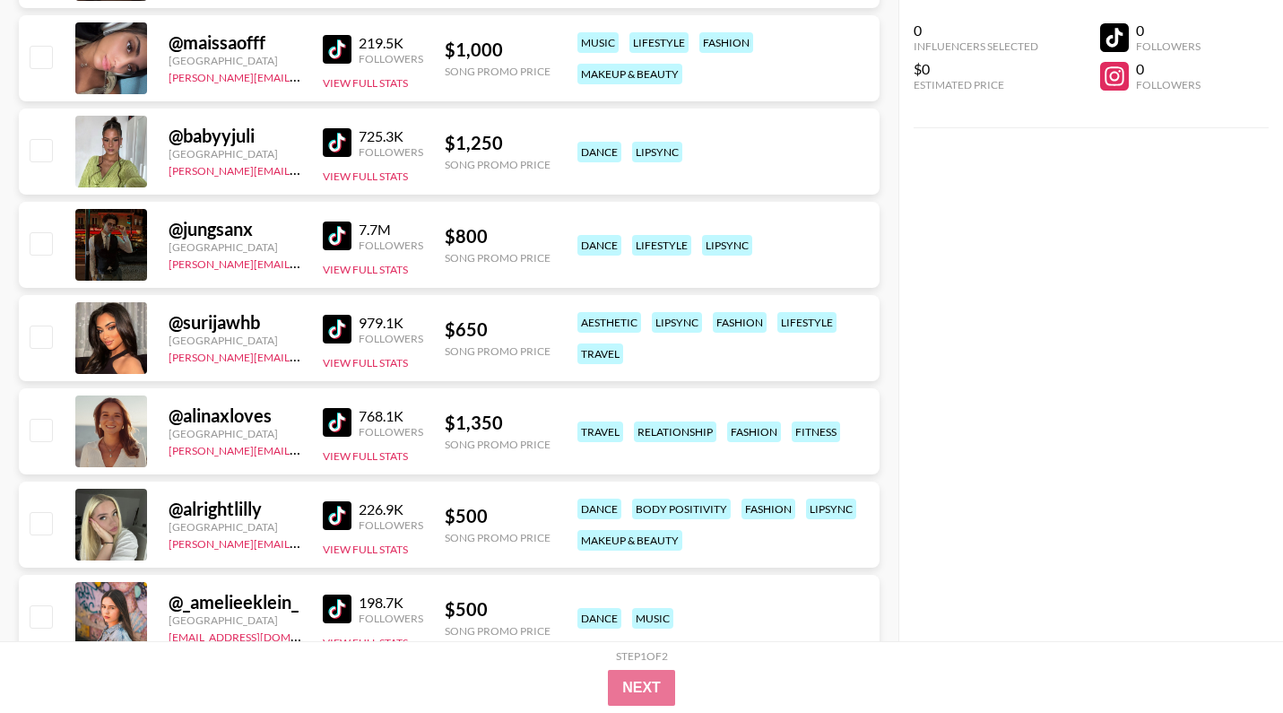
click at [350, 147] on img at bounding box center [337, 142] width 29 height 29
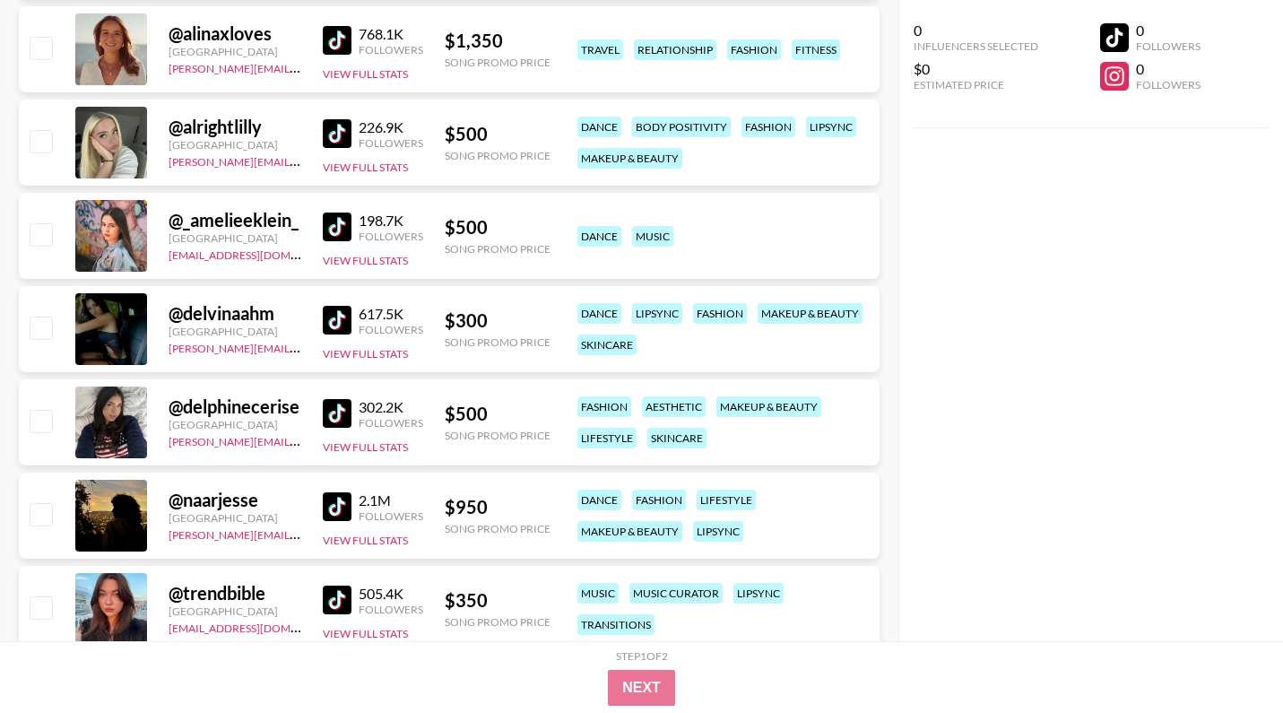
scroll to position [5422, 0]
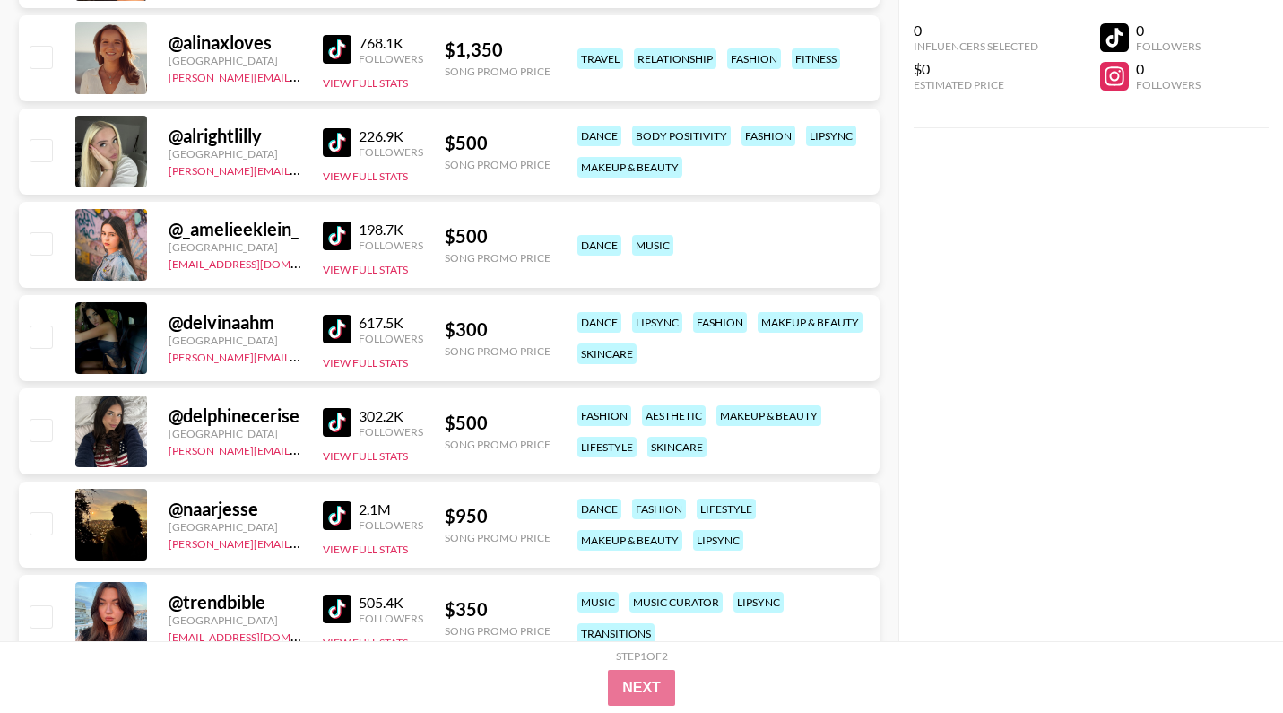
click at [353, 143] on link at bounding box center [341, 142] width 36 height 29
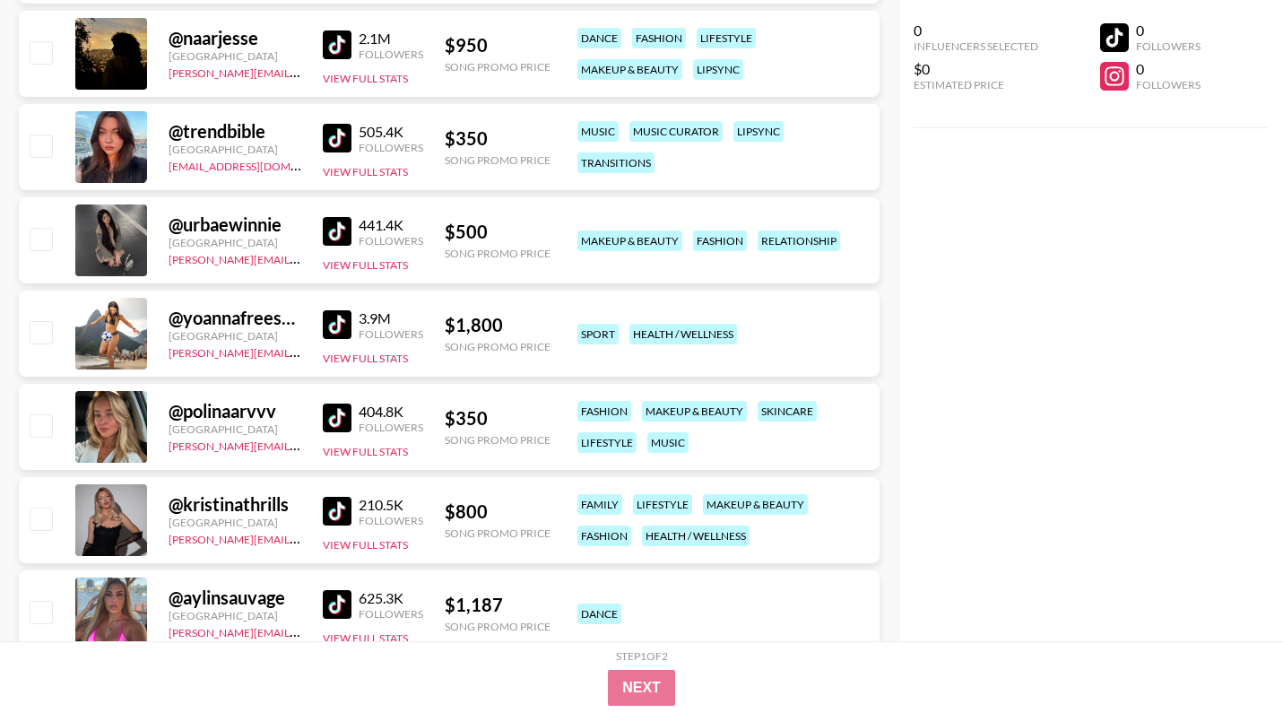
scroll to position [5892, 0]
click at [359, 142] on div "Followers" at bounding box center [391, 148] width 65 height 13
click at [338, 140] on img at bounding box center [337, 139] width 29 height 29
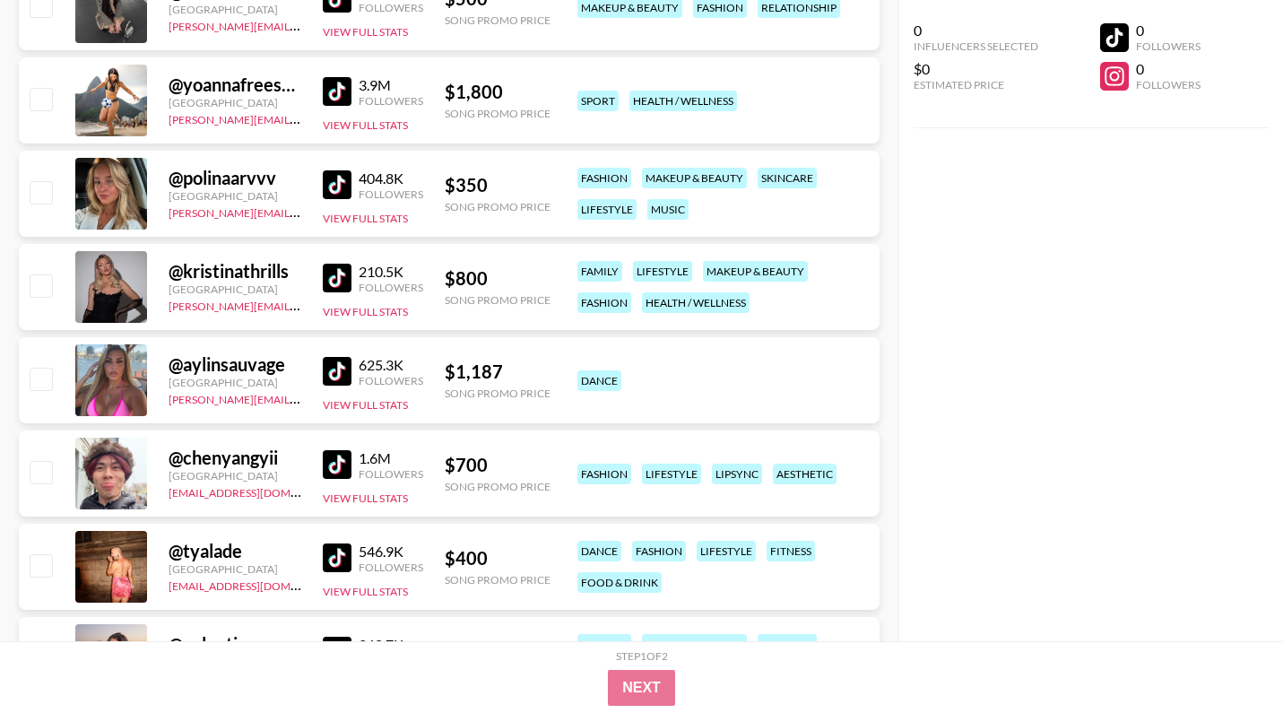
scroll to position [6139, 0]
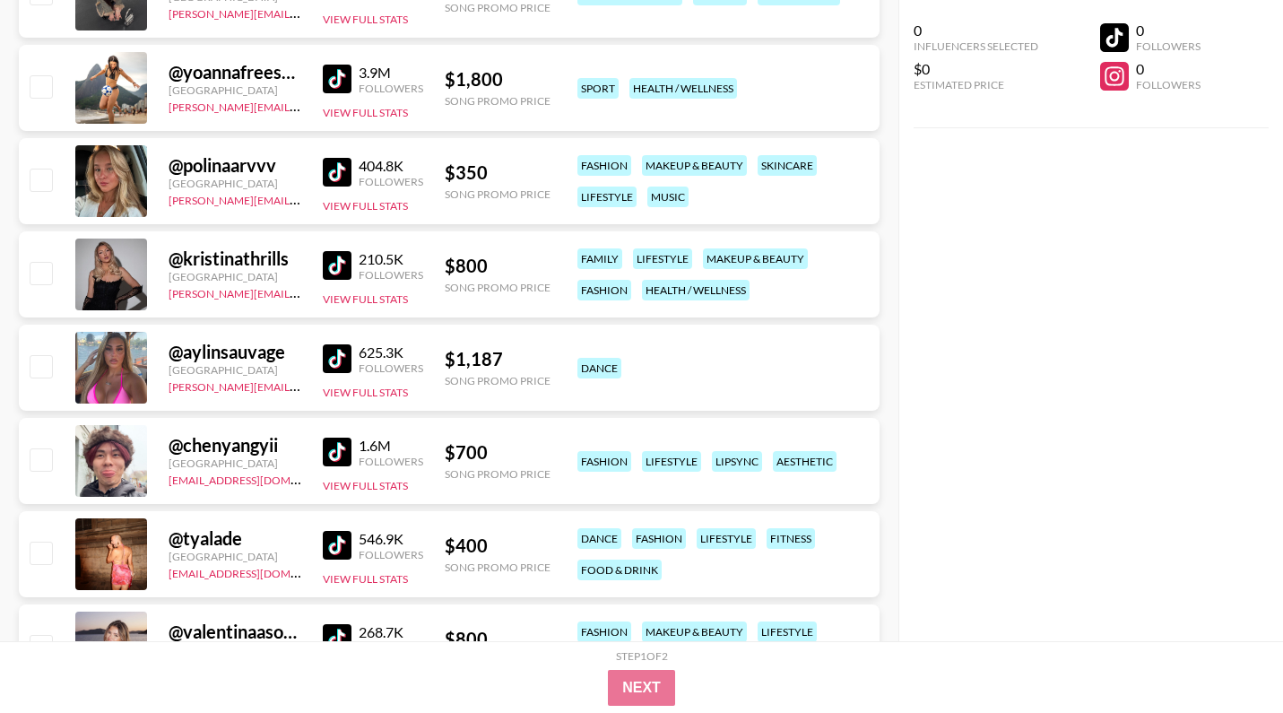
click at [377, 175] on div "Followers" at bounding box center [391, 181] width 65 height 13
click at [318, 179] on div "@ polinaarvvv France [PERSON_NAME][EMAIL_ADDRESS][DOMAIN_NAME] 404.8K Followers…" at bounding box center [449, 181] width 861 height 86
click at [334, 179] on img at bounding box center [337, 172] width 29 height 29
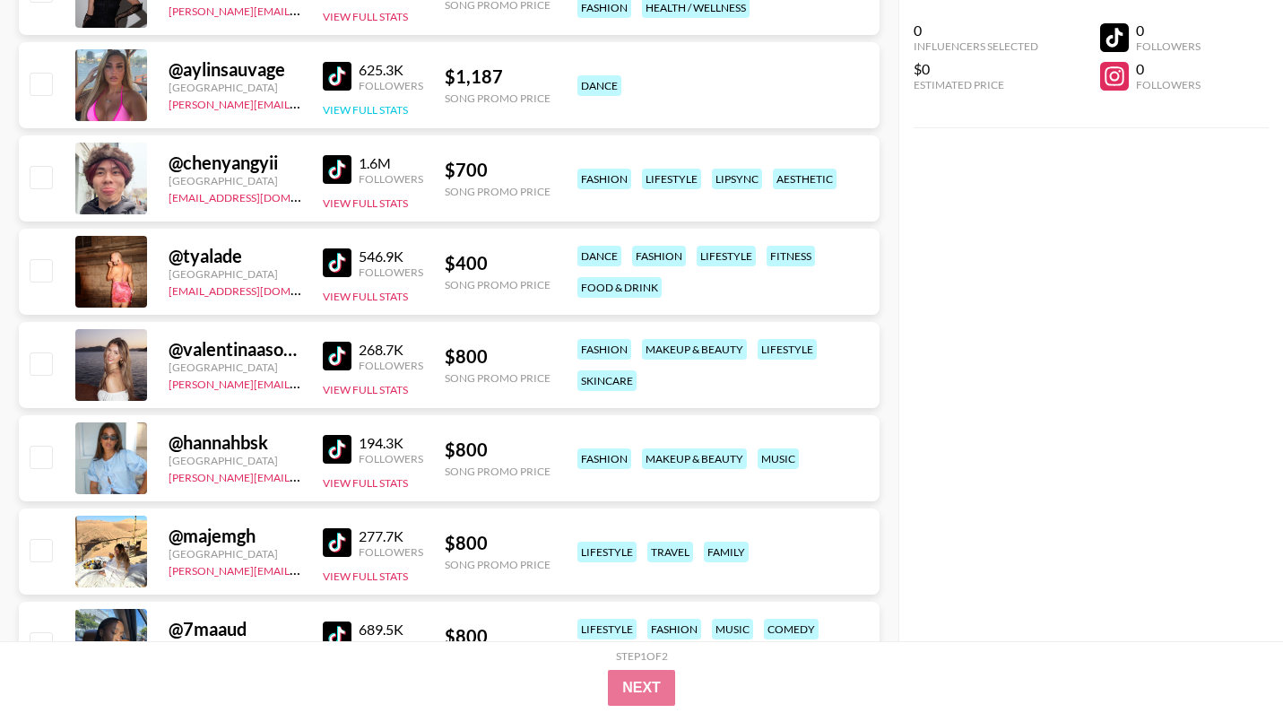
scroll to position [6429, 0]
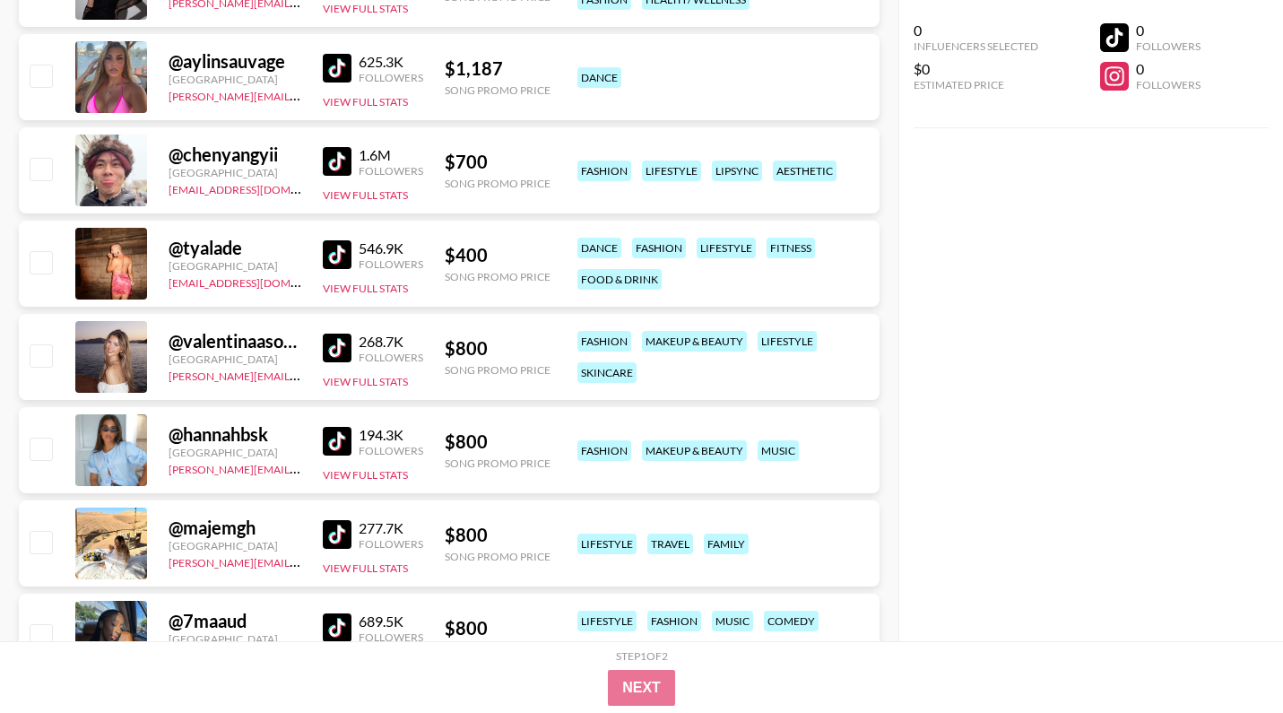
click at [342, 256] on img at bounding box center [337, 254] width 29 height 29
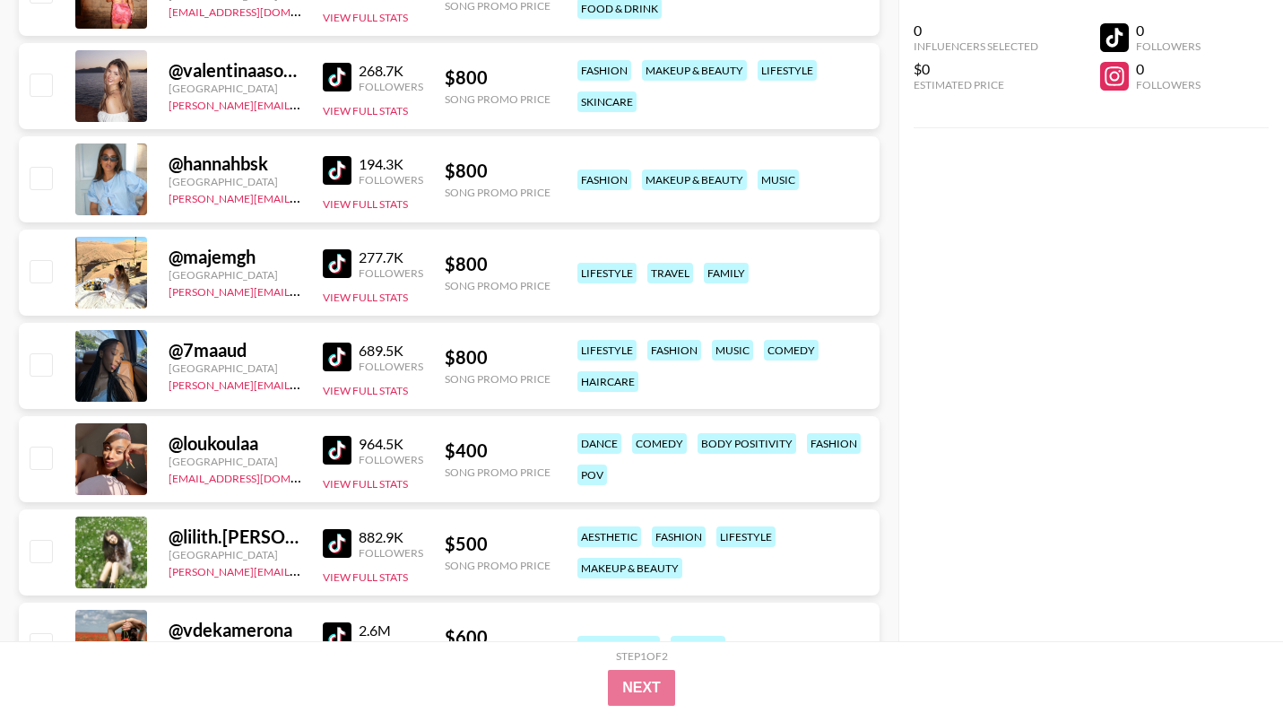
scroll to position [6696, 0]
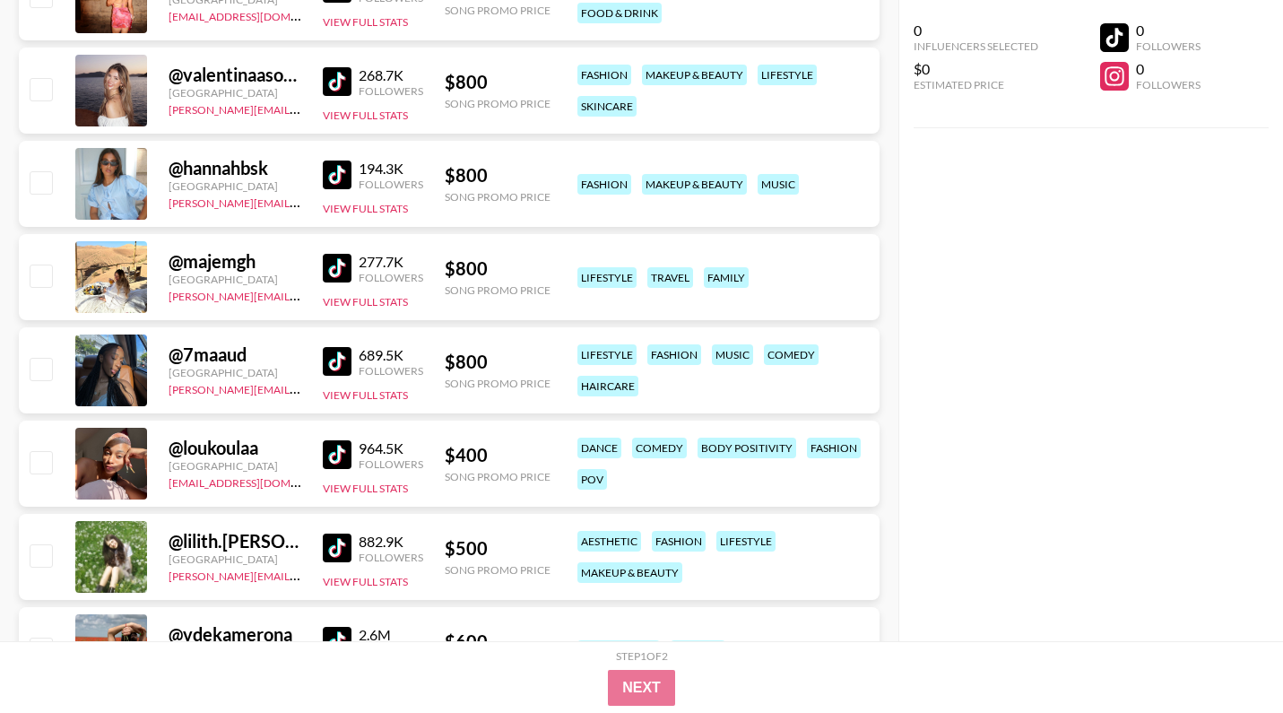
click at [363, 185] on div "Followers" at bounding box center [391, 184] width 65 height 13
click at [332, 174] on img at bounding box center [337, 174] width 29 height 29
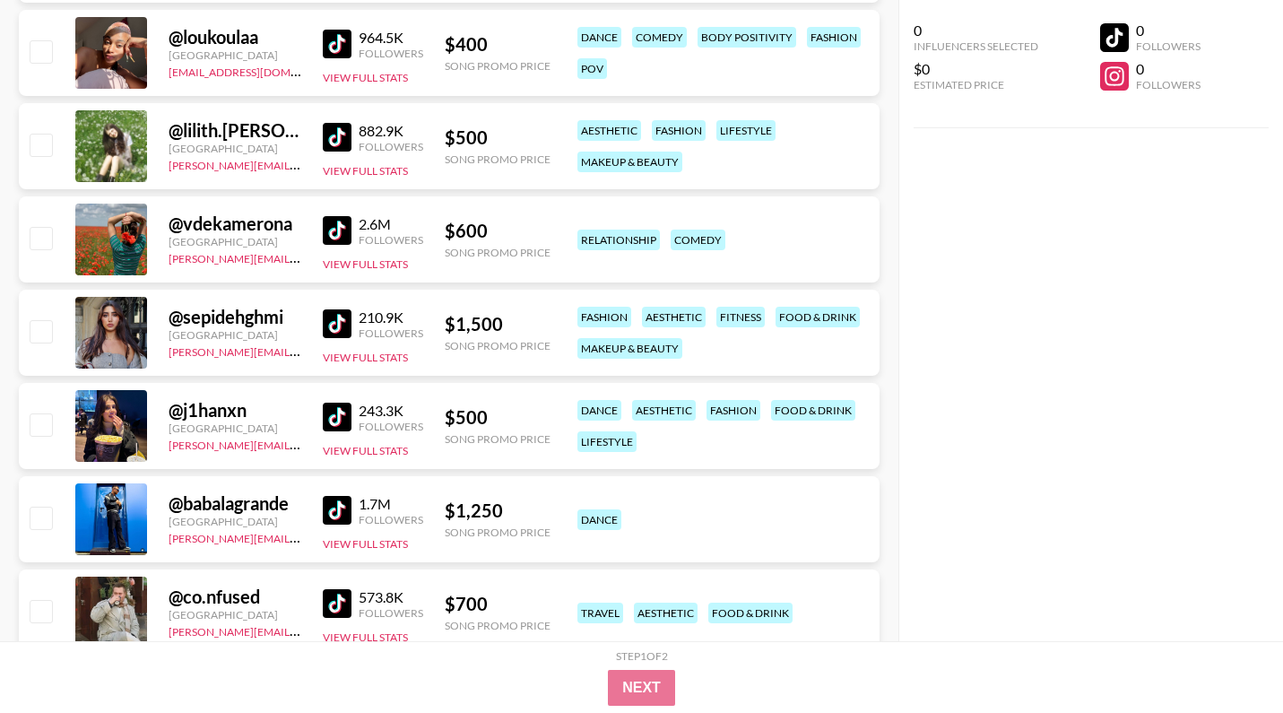
scroll to position [7104, 0]
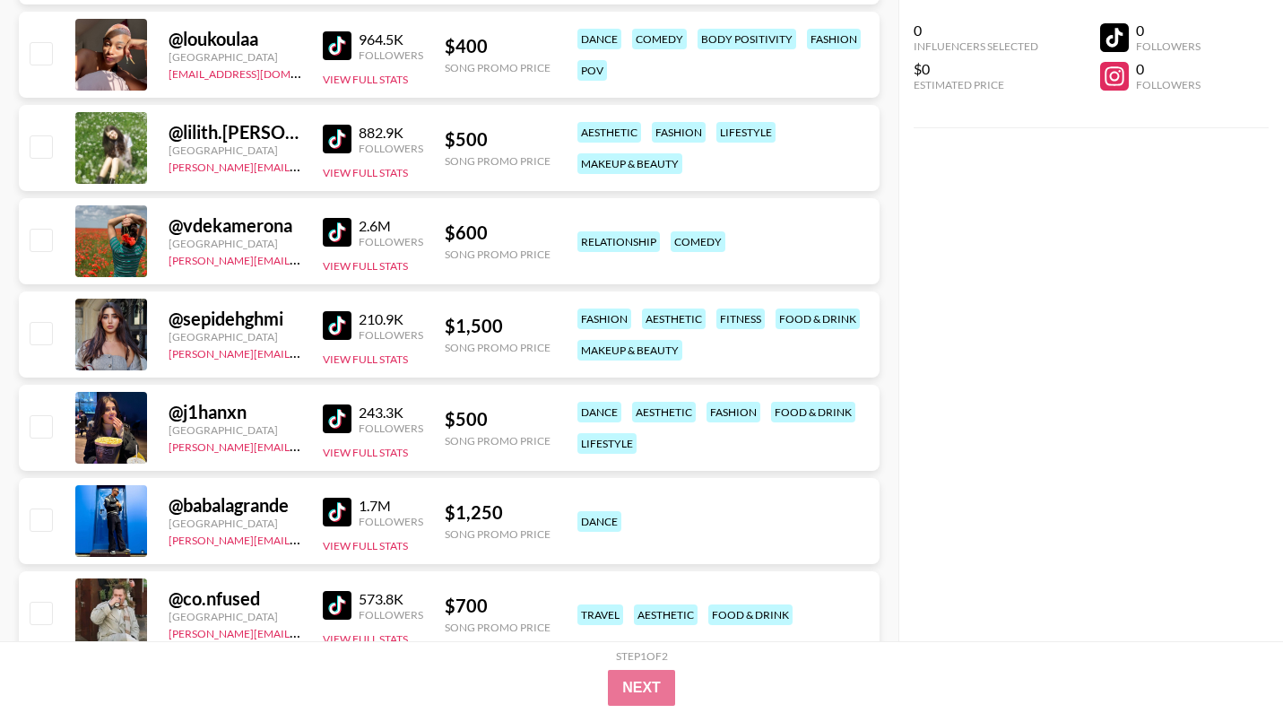
click at [346, 143] on img at bounding box center [337, 139] width 29 height 29
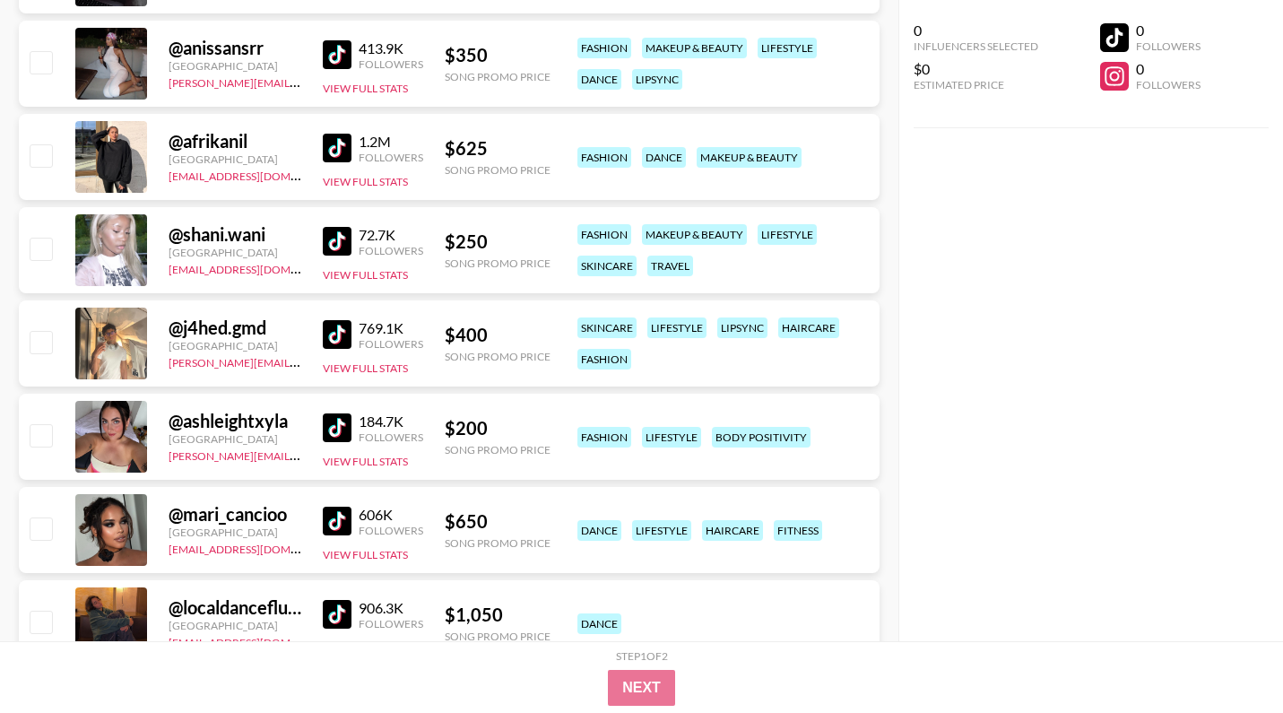
scroll to position [9053, 0]
click at [339, 432] on img at bounding box center [337, 428] width 29 height 29
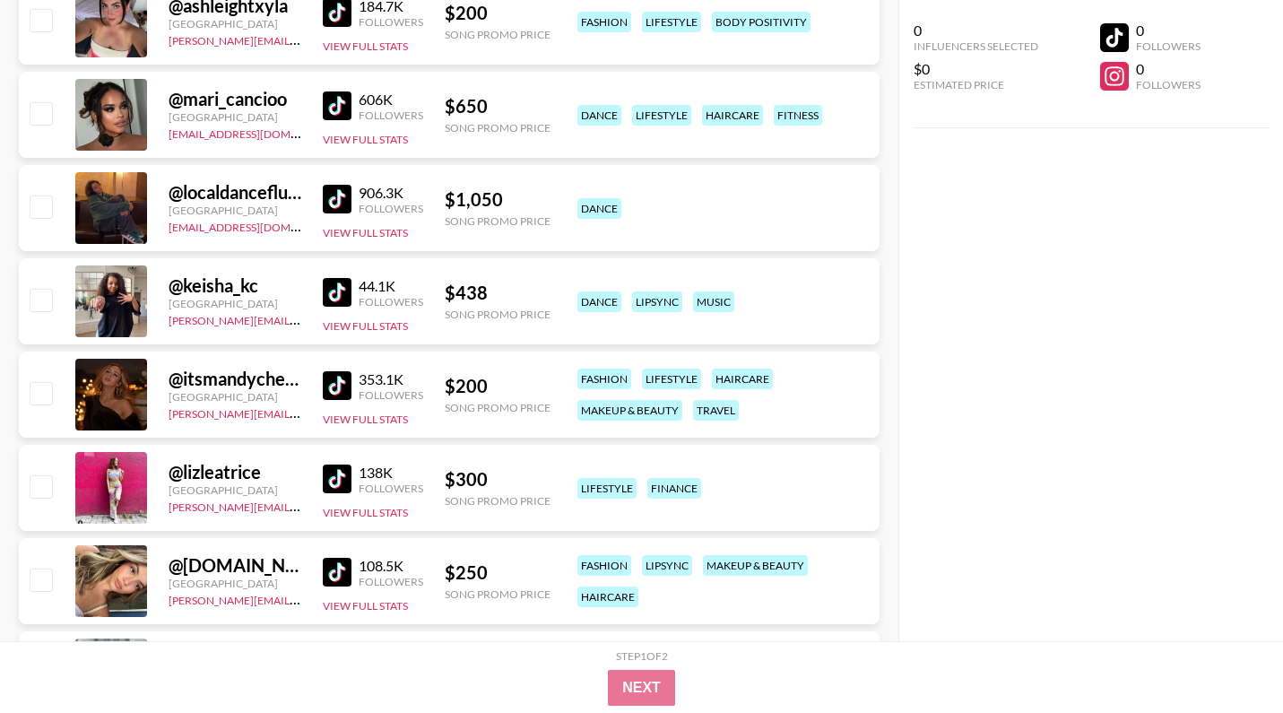
scroll to position [9470, 0]
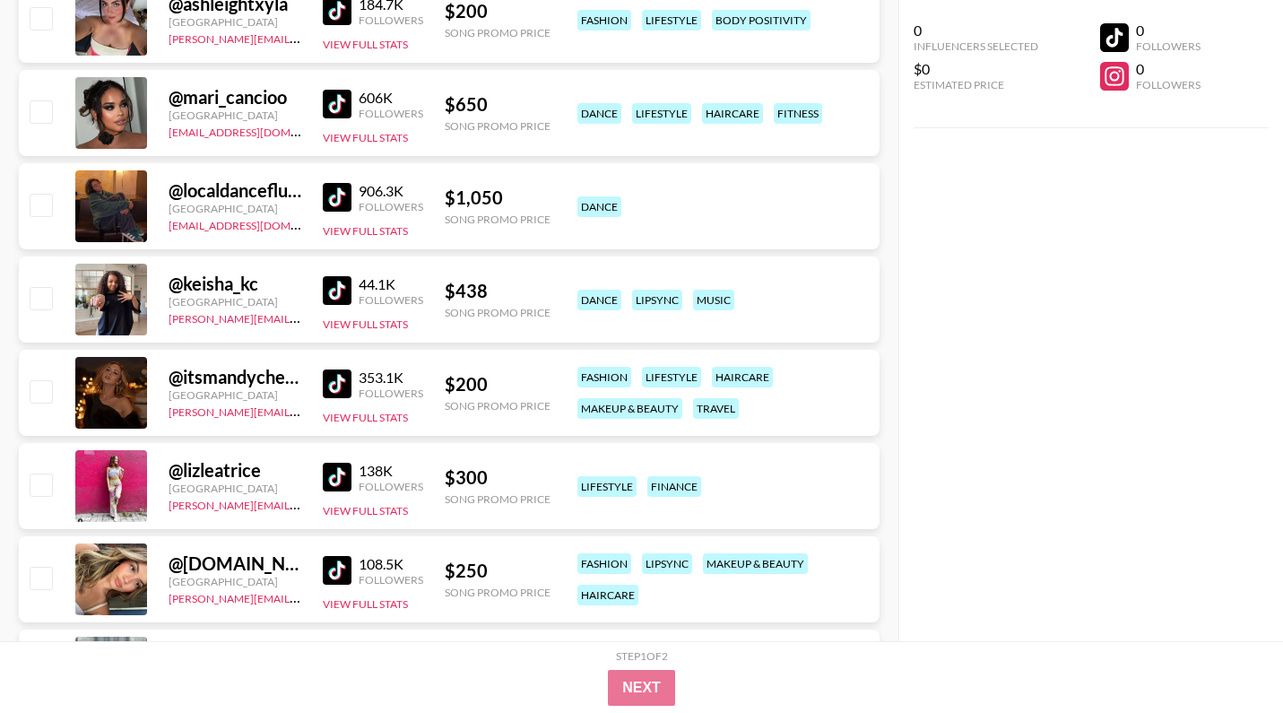
click at [343, 291] on img at bounding box center [337, 290] width 29 height 29
click at [351, 389] on link at bounding box center [341, 383] width 36 height 29
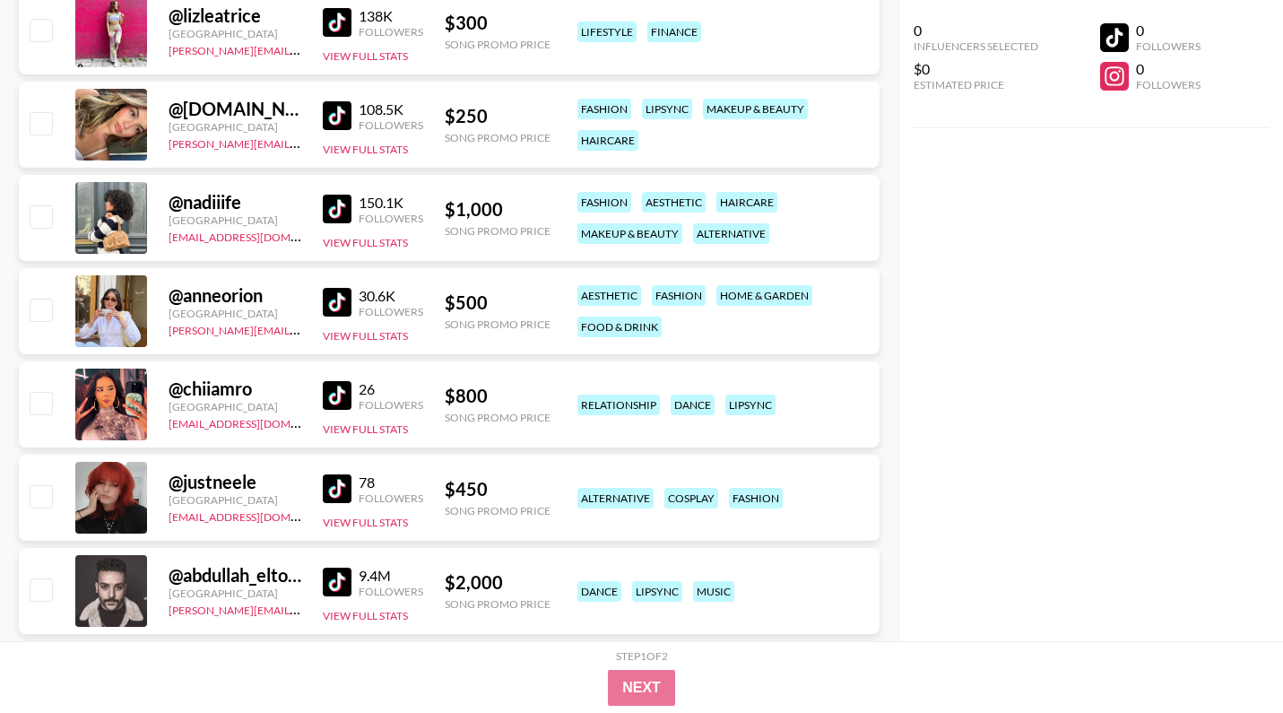
scroll to position [9931, 0]
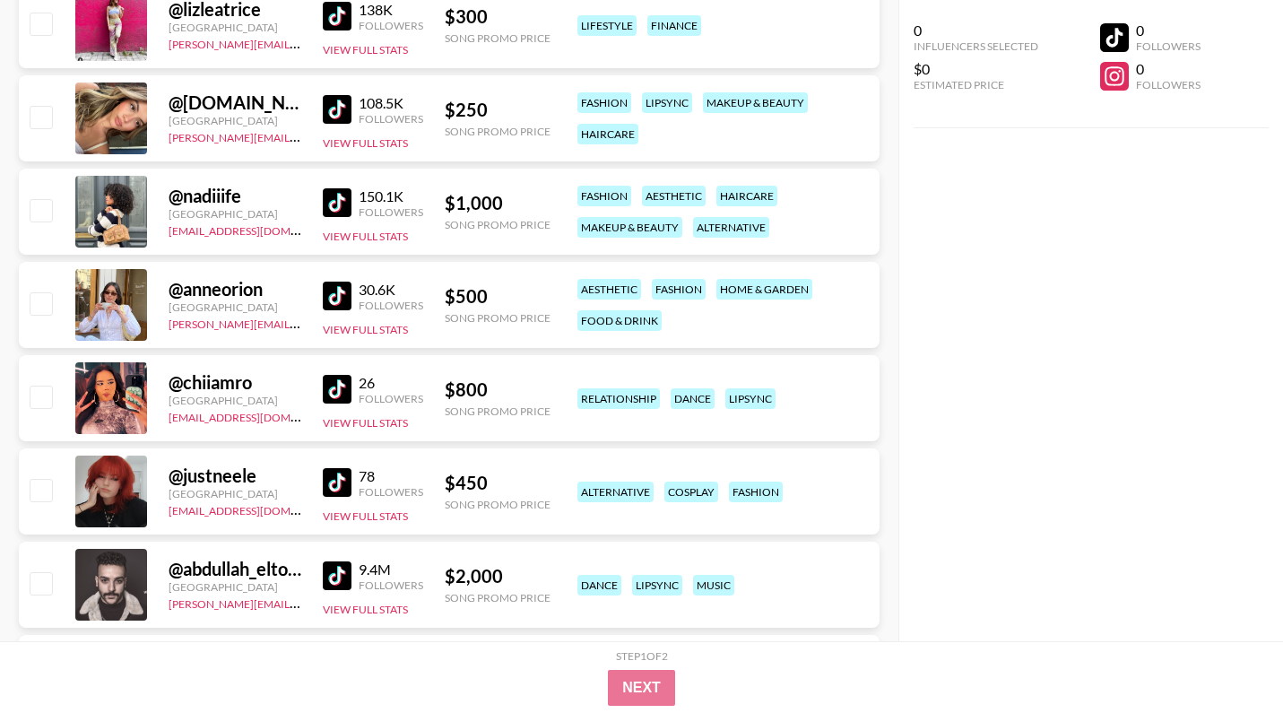
click at [344, 207] on img at bounding box center [337, 202] width 29 height 29
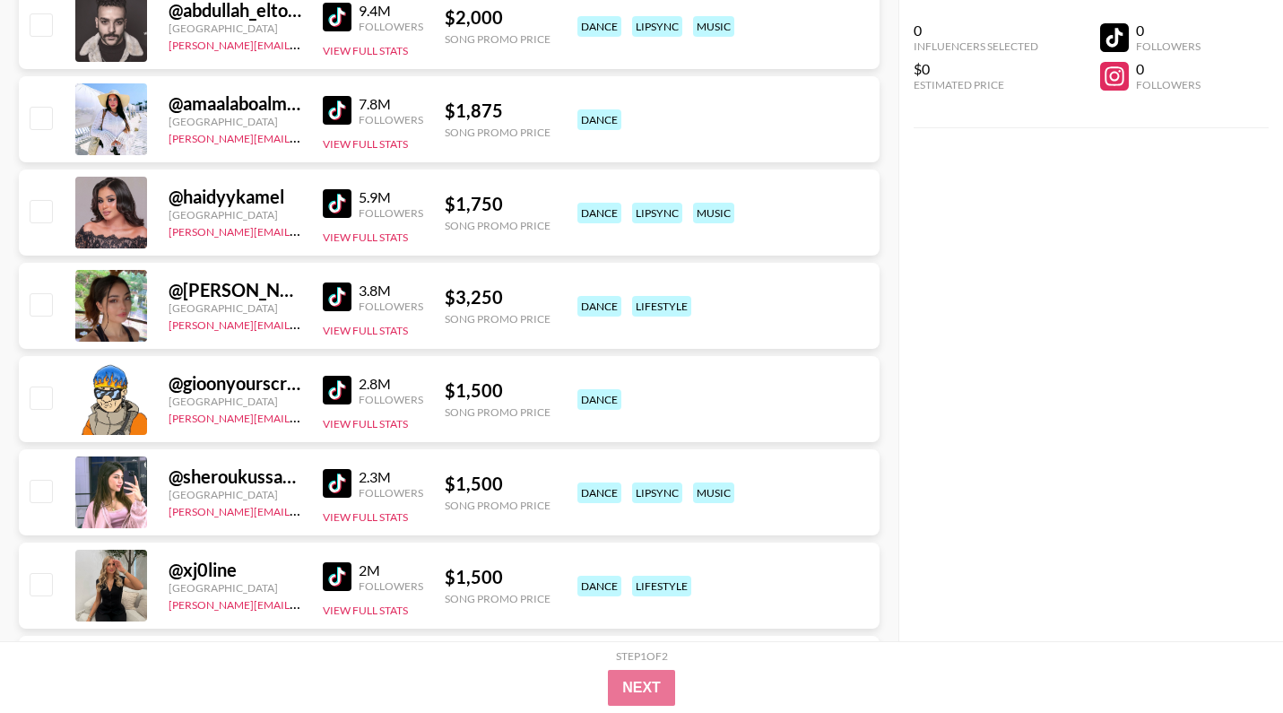
scroll to position [10483, 0]
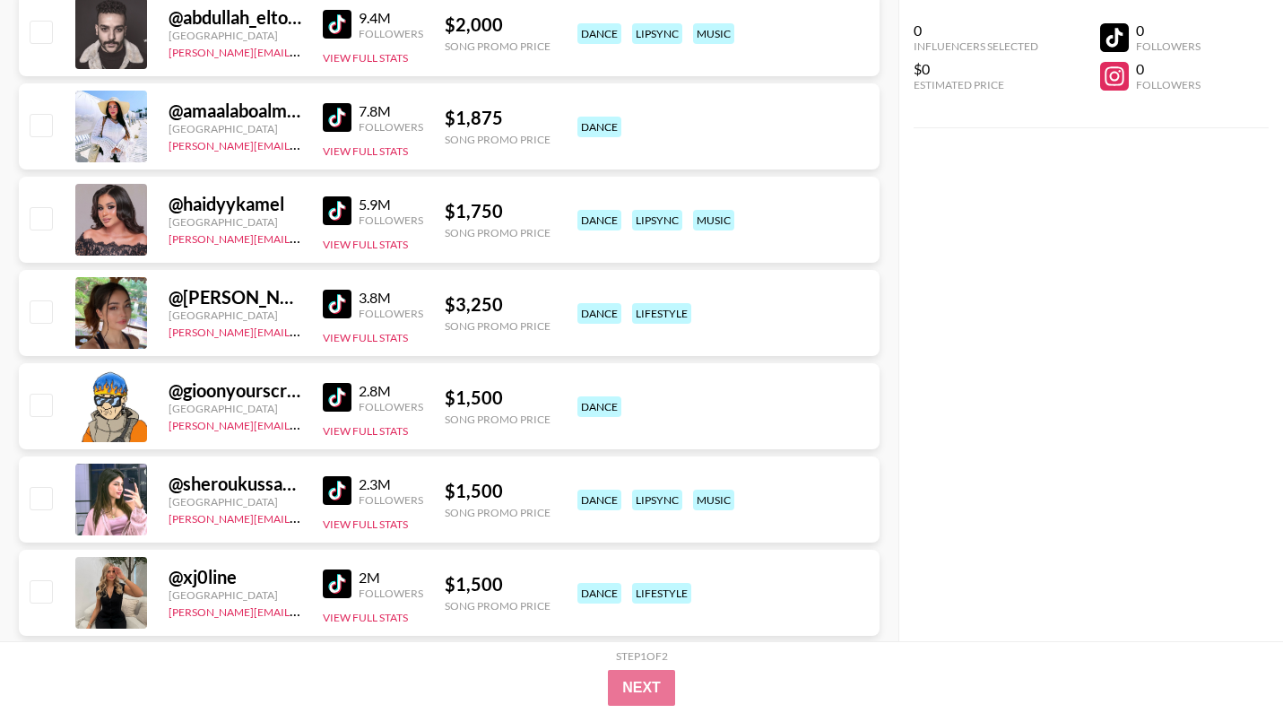
click at [350, 115] on img at bounding box center [337, 117] width 29 height 29
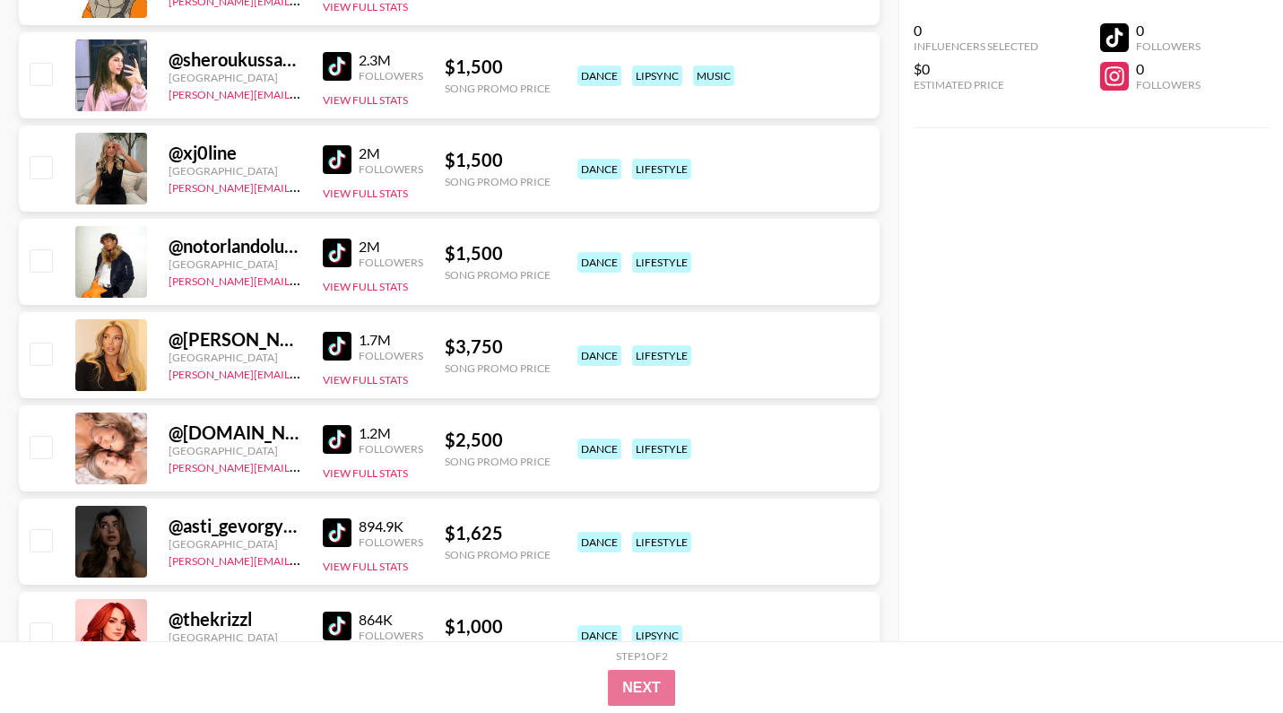
scroll to position [10917, 0]
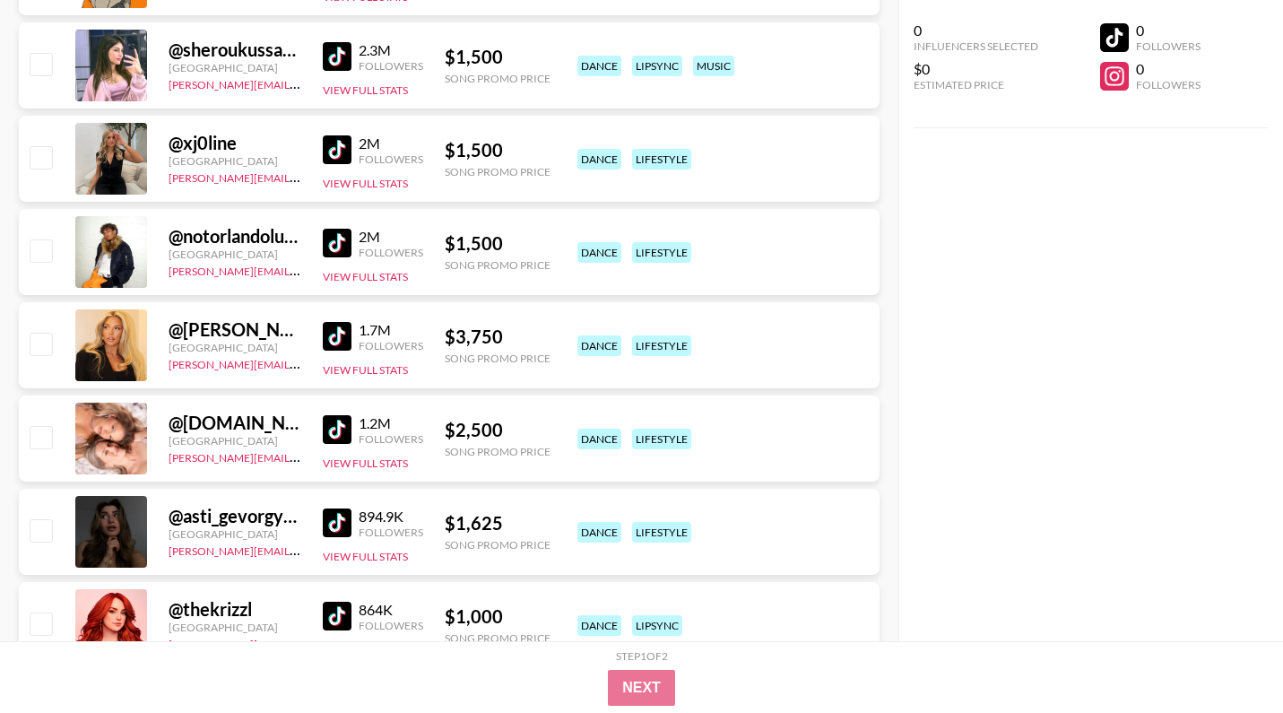
click at [372, 165] on div "2M Followers View Full Stats" at bounding box center [373, 159] width 100 height 64
click at [360, 160] on div "Followers" at bounding box center [391, 158] width 65 height 13
click at [337, 152] on img at bounding box center [337, 149] width 29 height 29
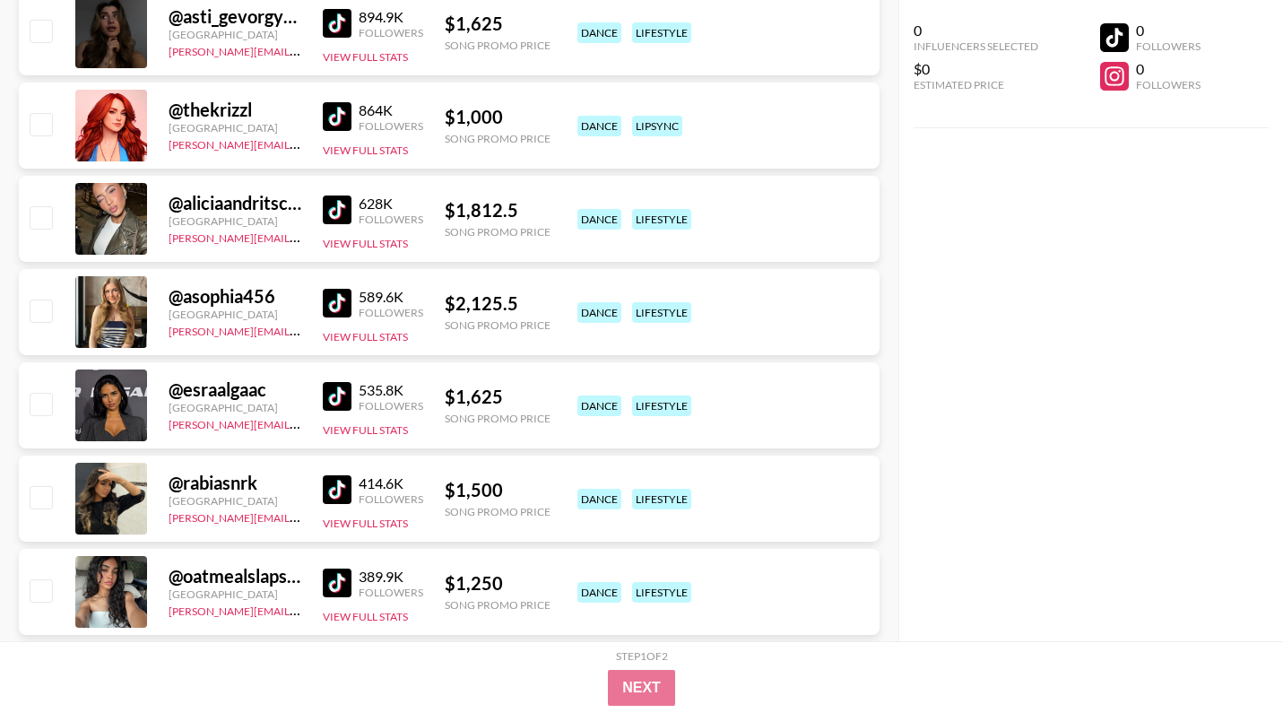
scroll to position [11420, 0]
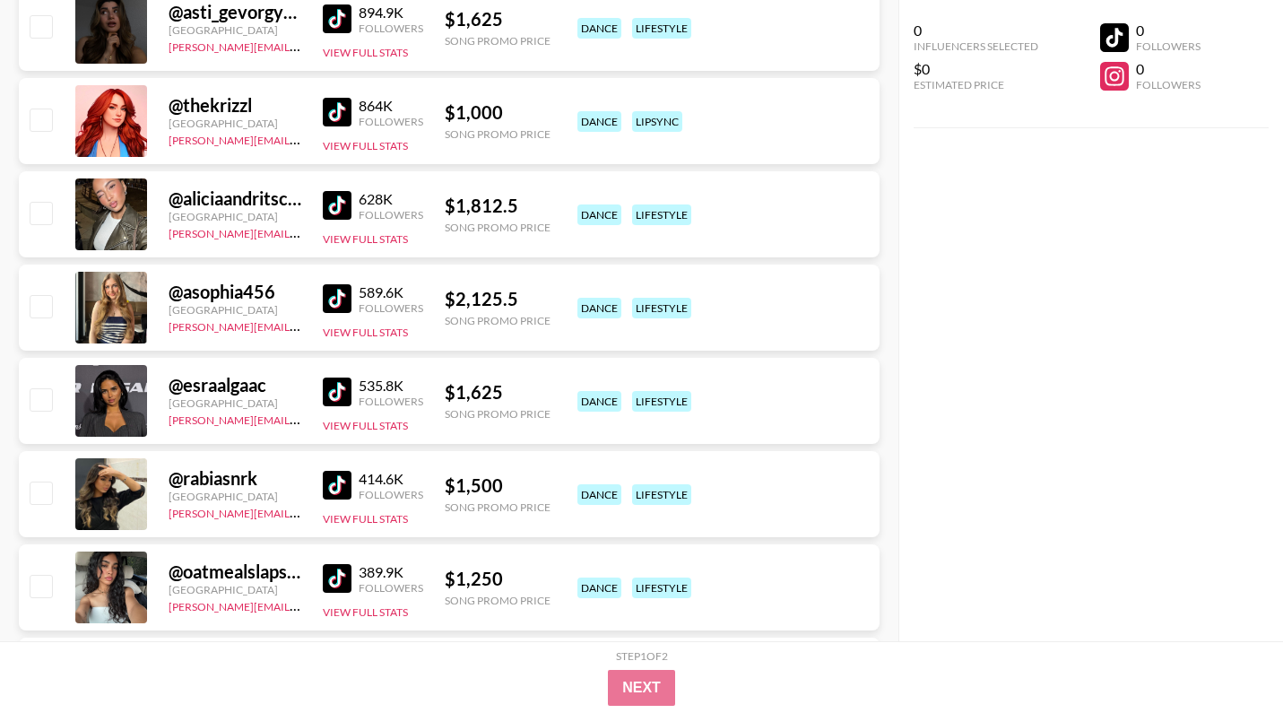
click at [337, 298] on img at bounding box center [337, 298] width 29 height 29
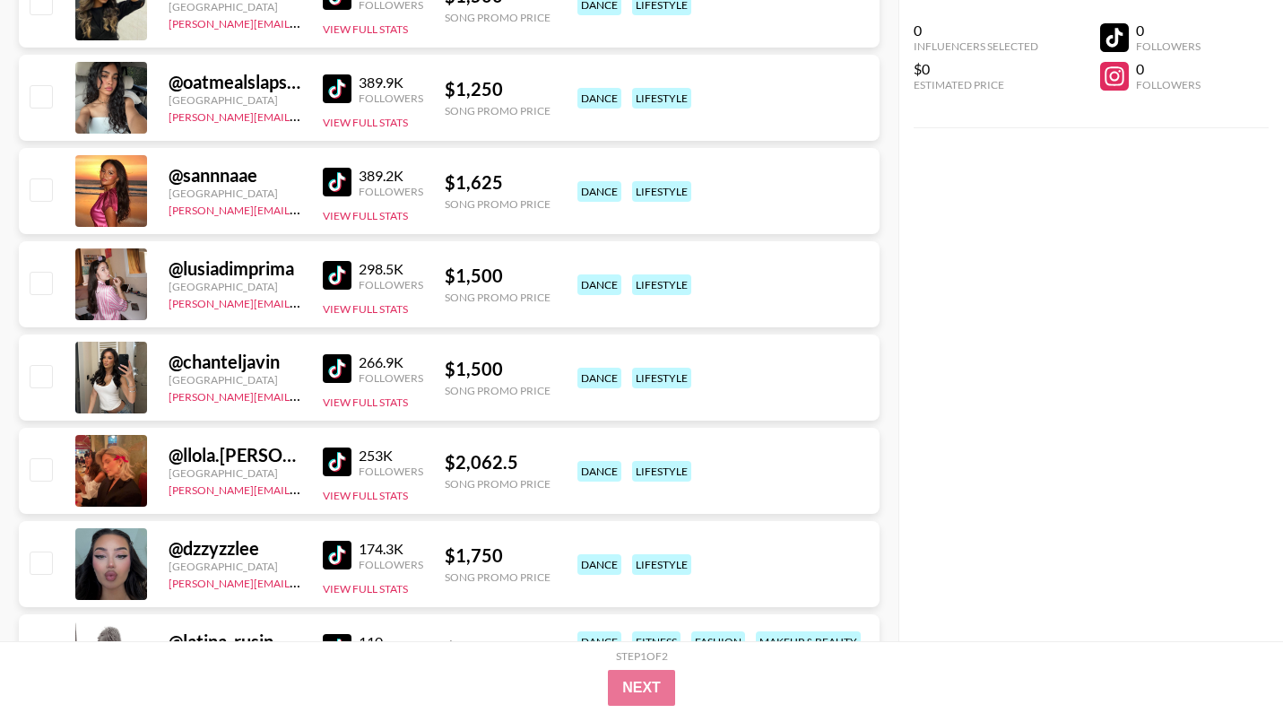
scroll to position [11909, 0]
click at [350, 382] on img at bounding box center [337, 369] width 29 height 29
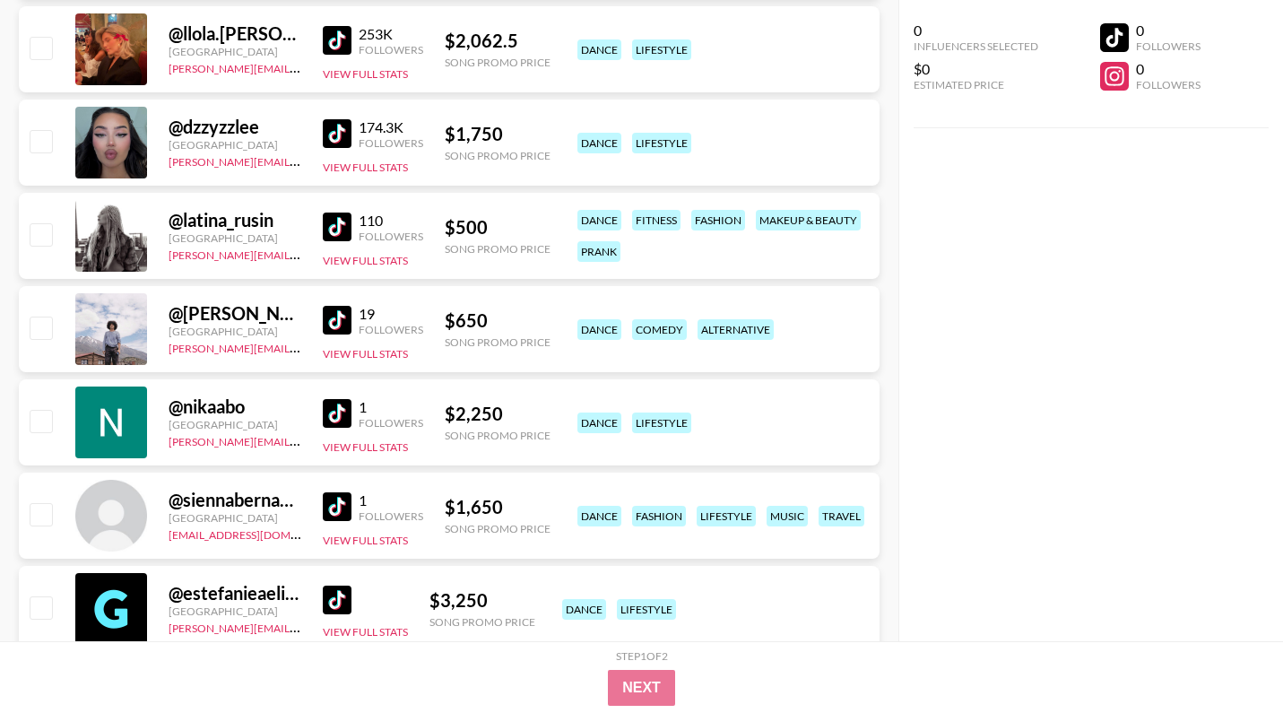
scroll to position [12392, 0]
